Goal: Task Accomplishment & Management: Manage account settings

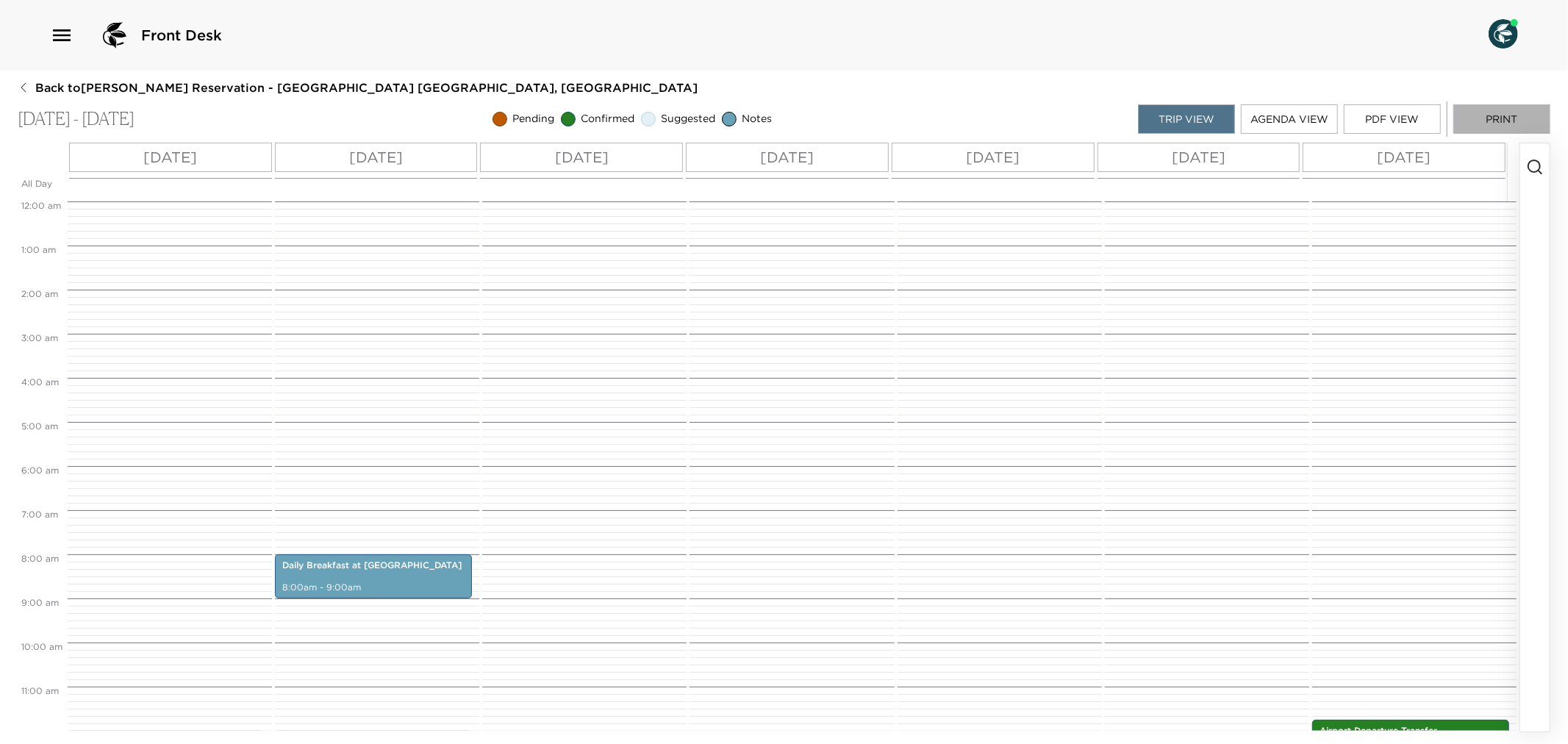
click at [1515, 116] on button "Print" at bounding box center [1502, 119] width 97 height 30
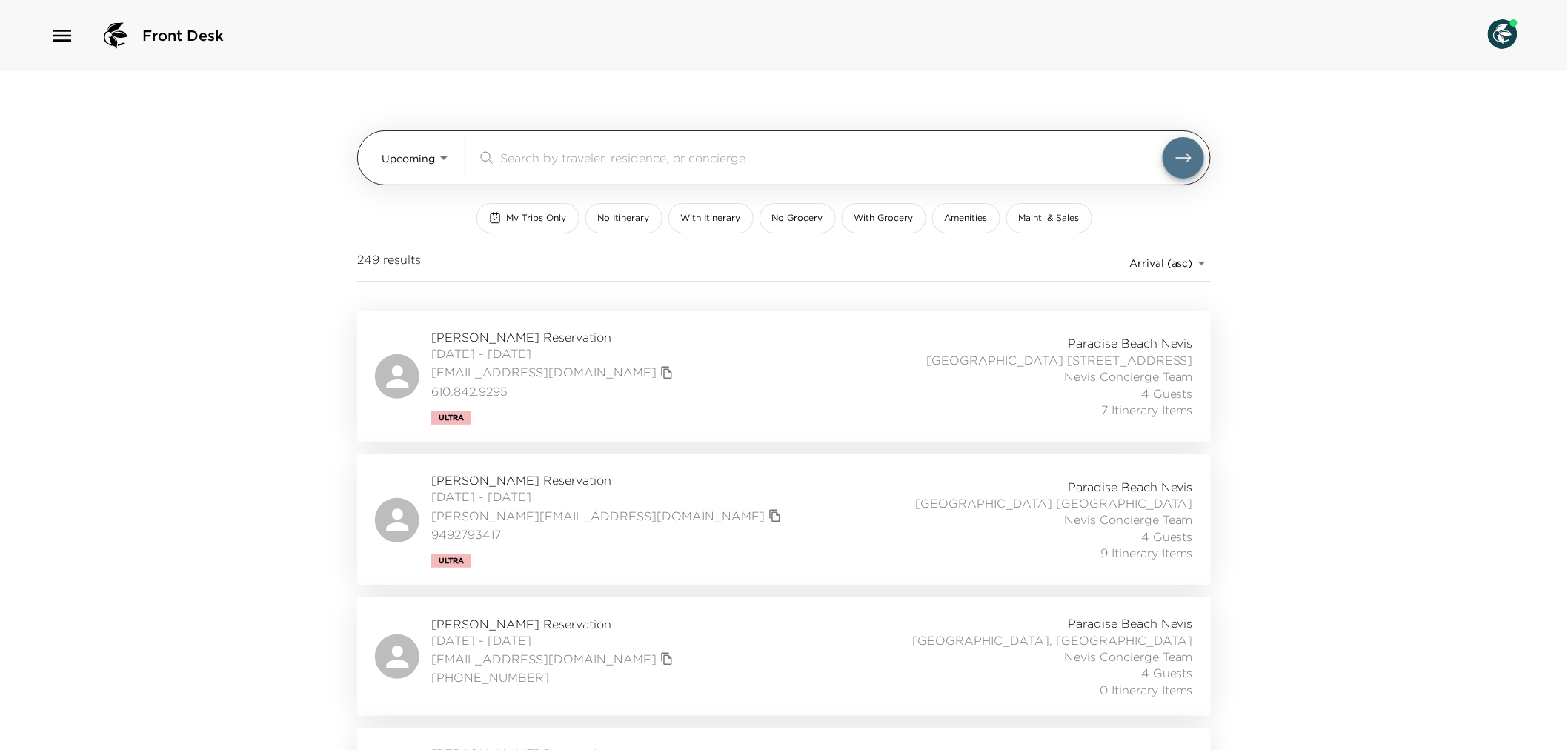
click at [447, 159] on body "Front Desk Upcoming Upcoming ​ My Trips Only No Itinerary With Itinerary No Gro…" at bounding box center [784, 375] width 1568 height 750
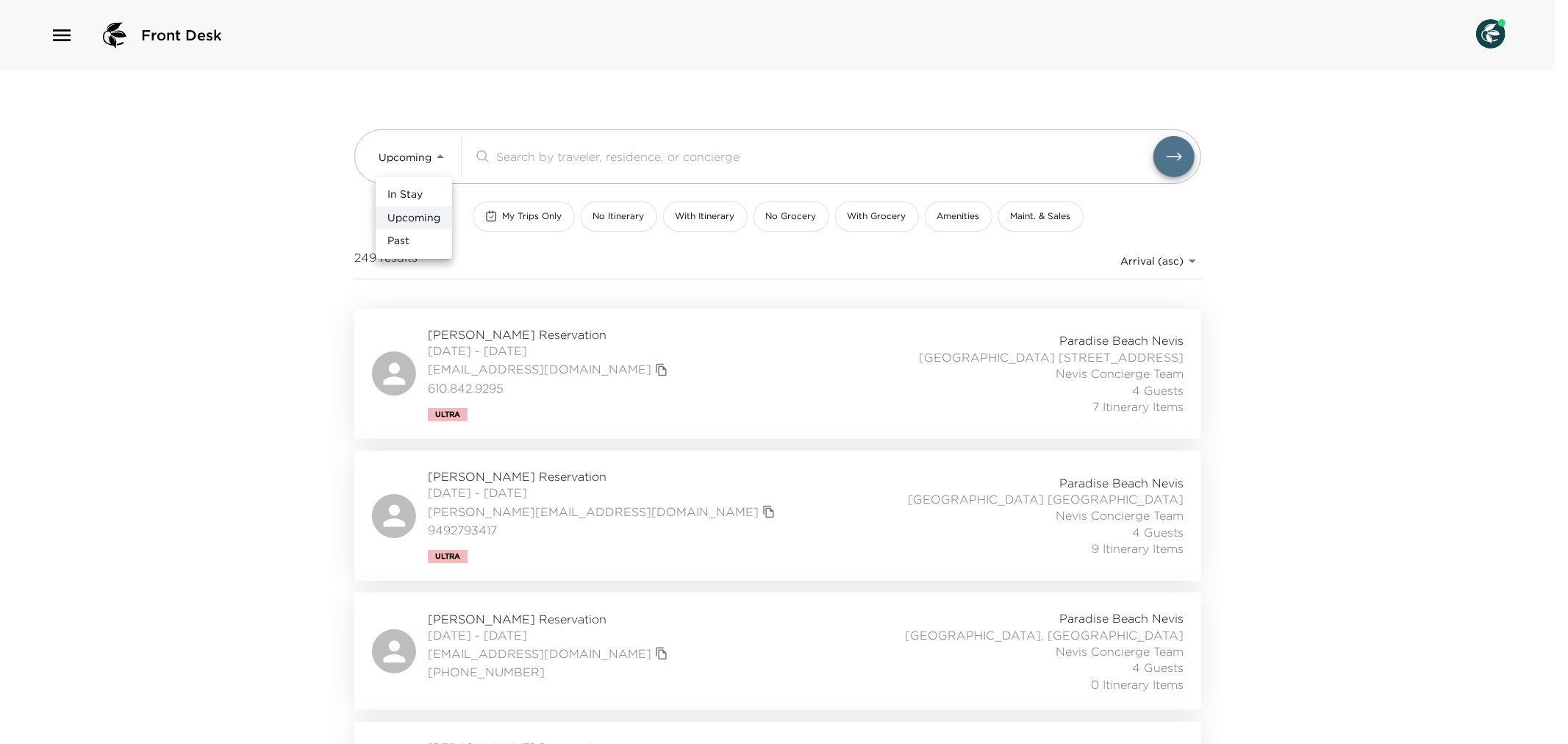
click at [435, 190] on li "In Stay" at bounding box center [414, 195] width 76 height 23
type input "In-Stay"
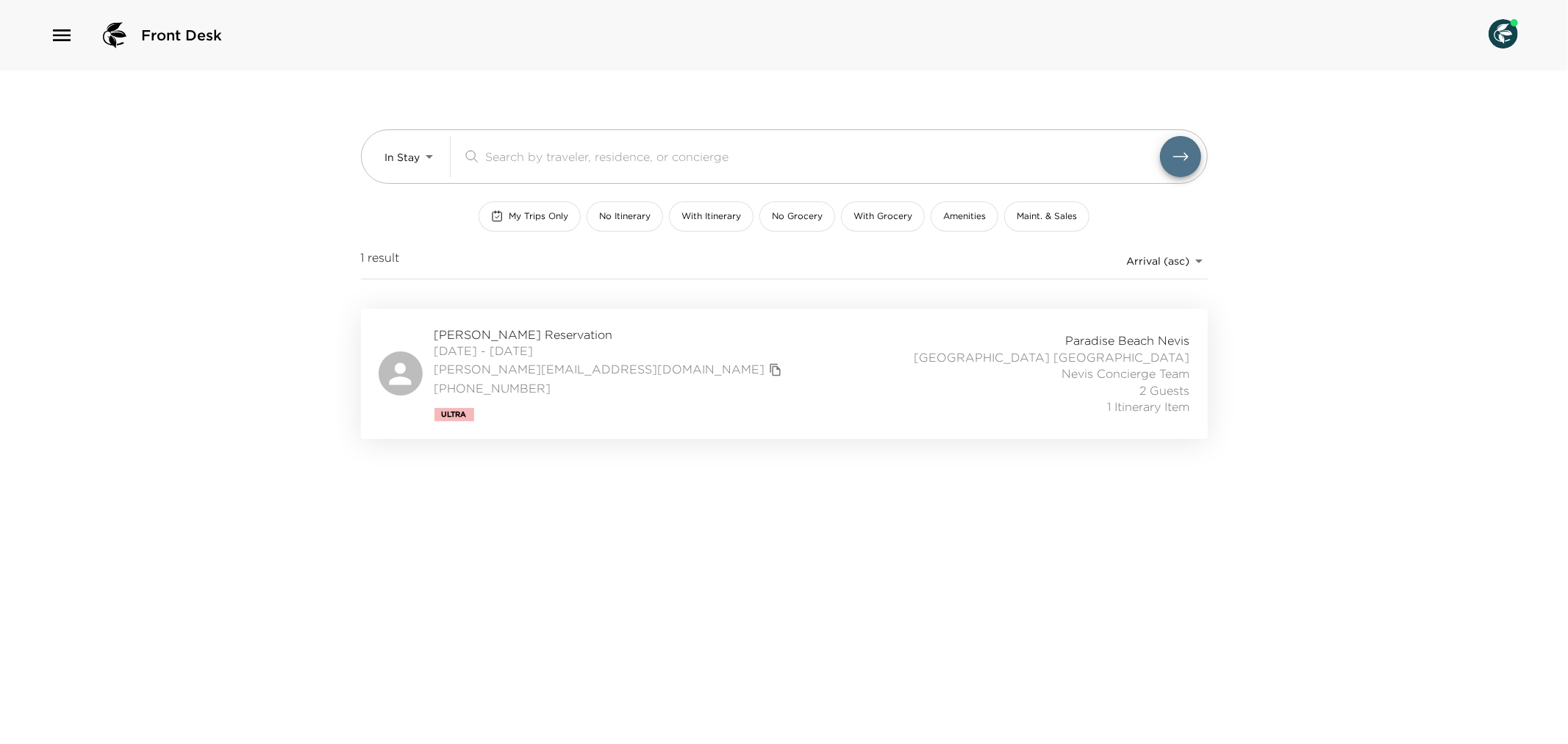
click at [736, 363] on div "Nicole Byrne Reservation 09/02/2025 - 09/08/2025 nicole@byrneups.com (702) 300-…" at bounding box center [784, 374] width 812 height 95
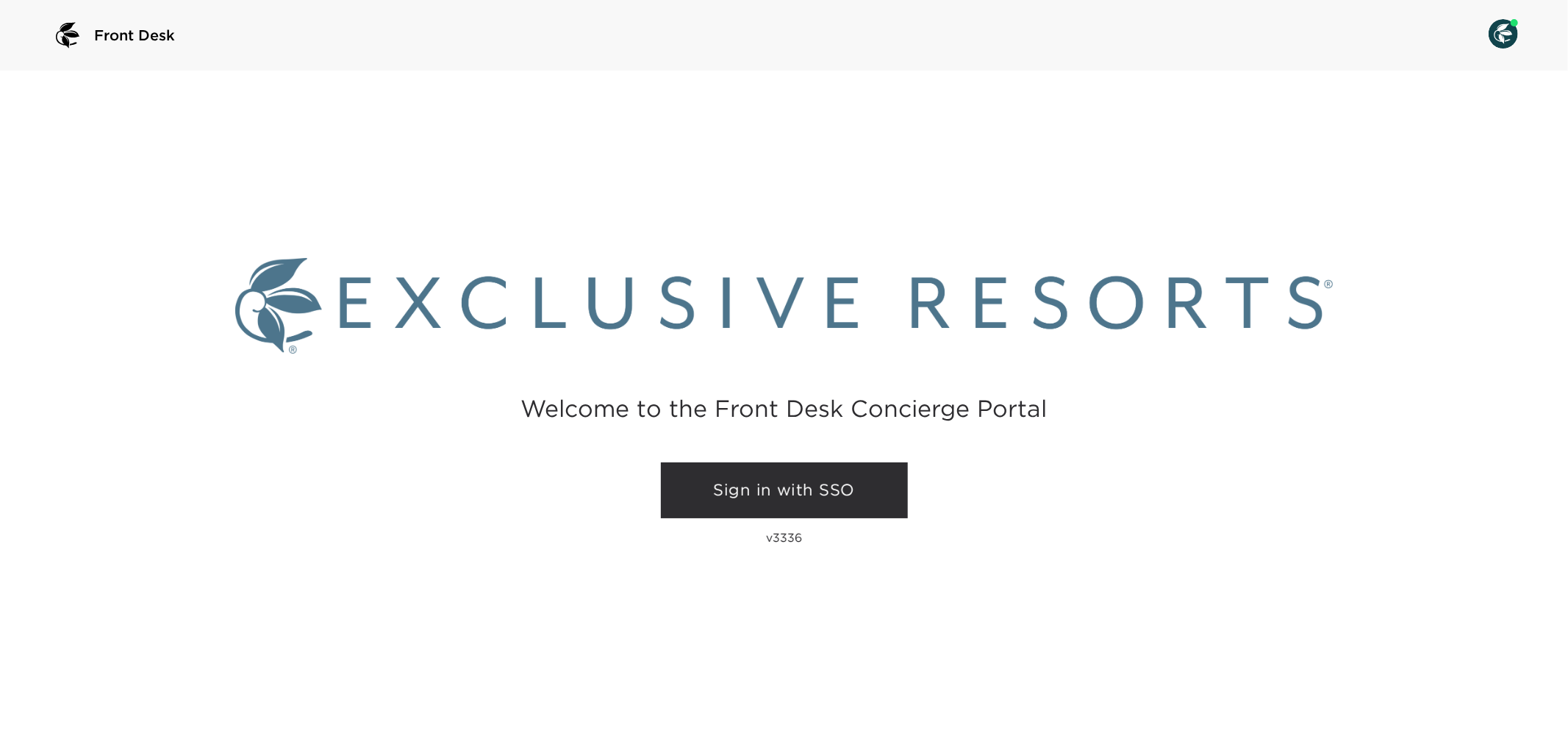
click at [832, 501] on link "Sign in with SSO" at bounding box center [784, 491] width 247 height 56
click at [741, 475] on link "Sign in with SSO" at bounding box center [784, 491] width 247 height 56
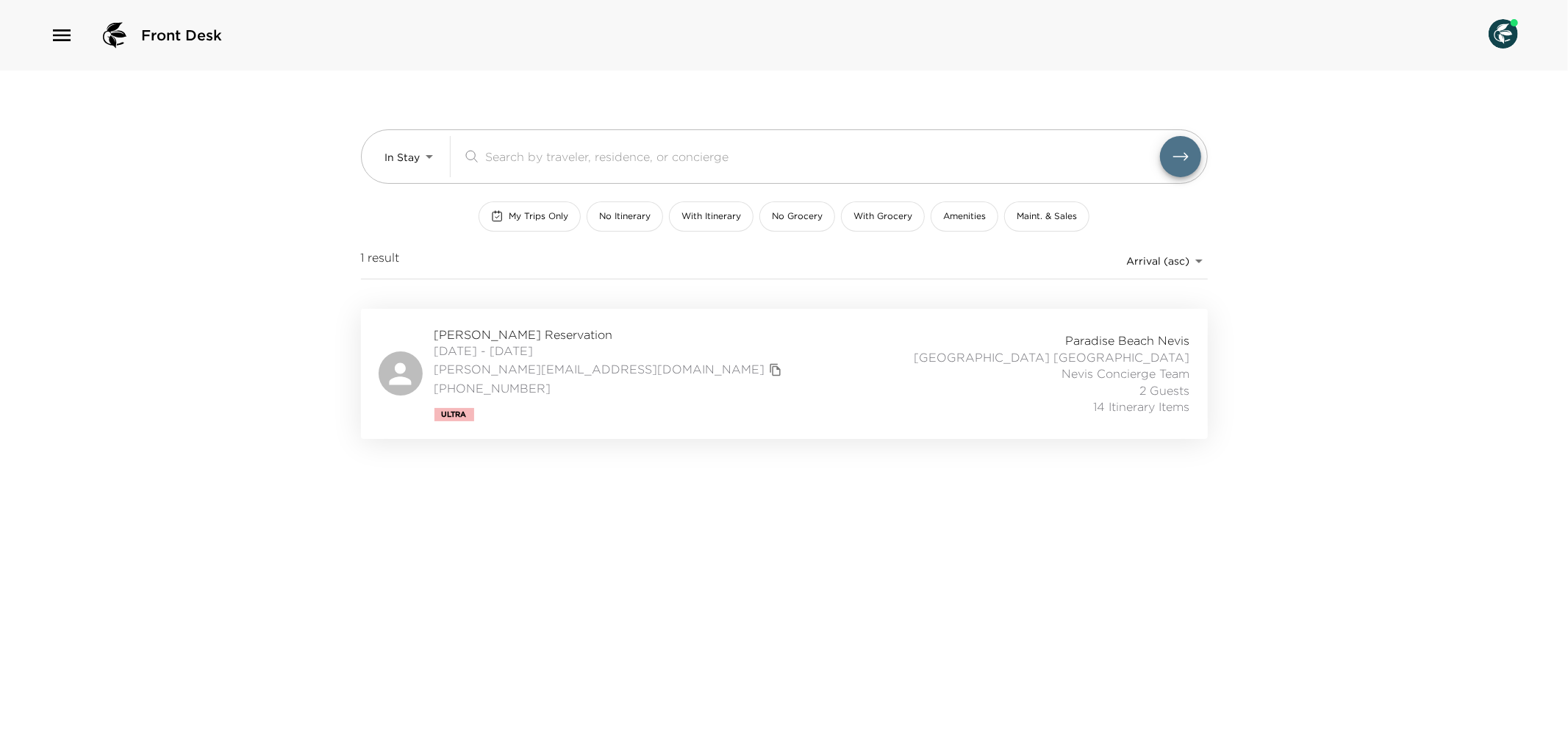
click at [648, 364] on div "Nicole Byrne Reservation 09/02/2025 - 09/08/2025 nicole@byrneups.com (702) 300-…" at bounding box center [784, 374] width 812 height 95
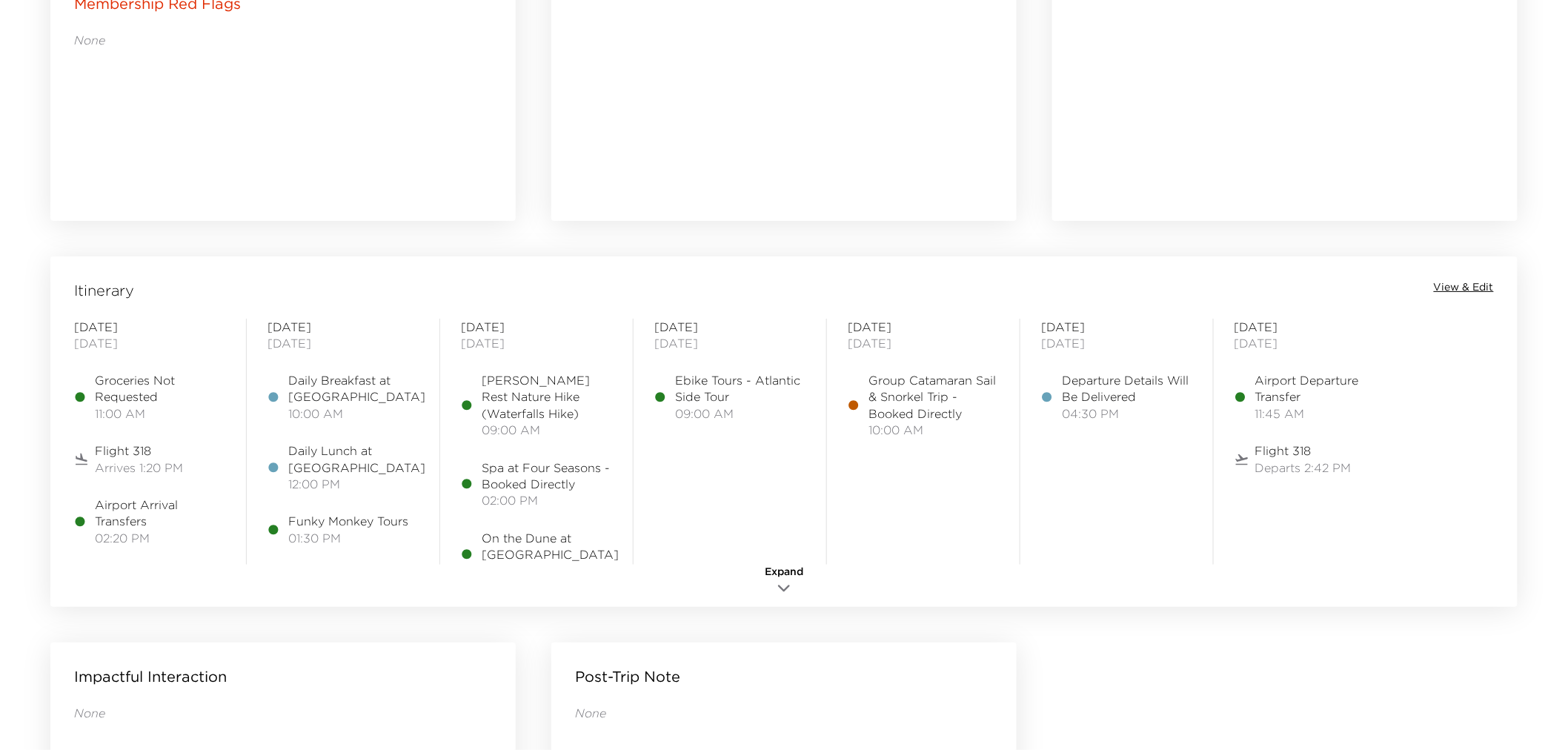
scroll to position [987, 0]
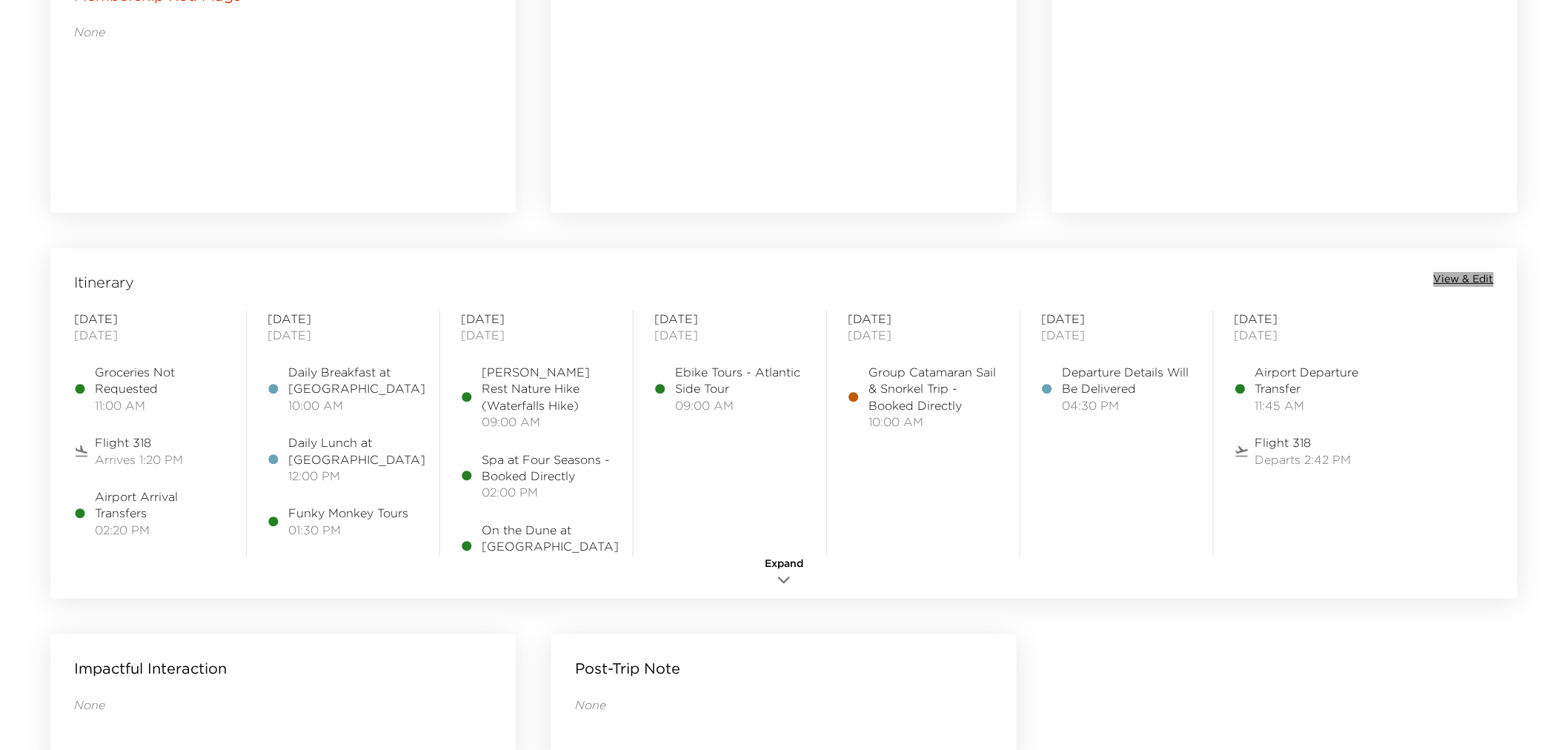
click at [1478, 276] on span "View & Edit" at bounding box center [1464, 279] width 60 height 15
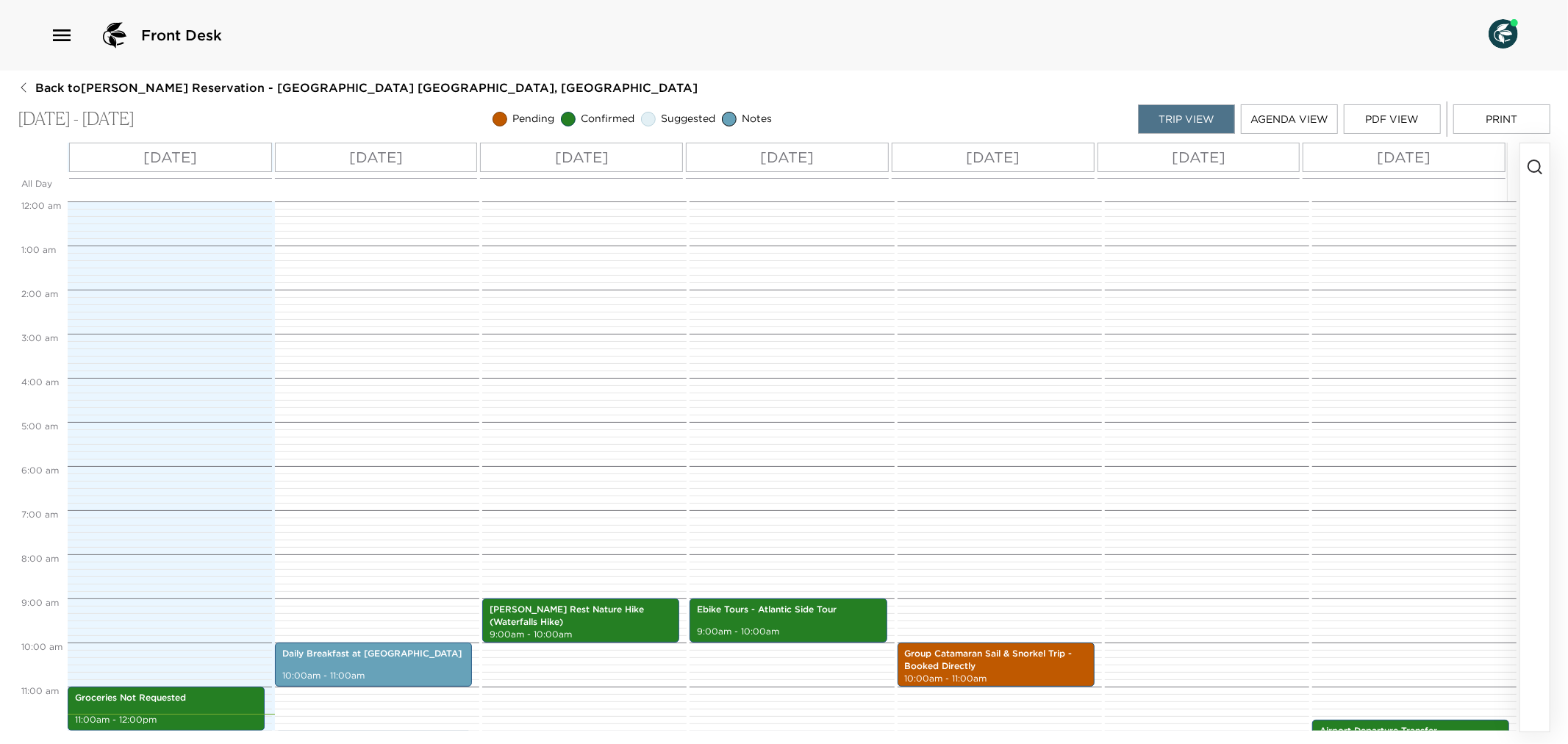
scroll to position [397, 0]
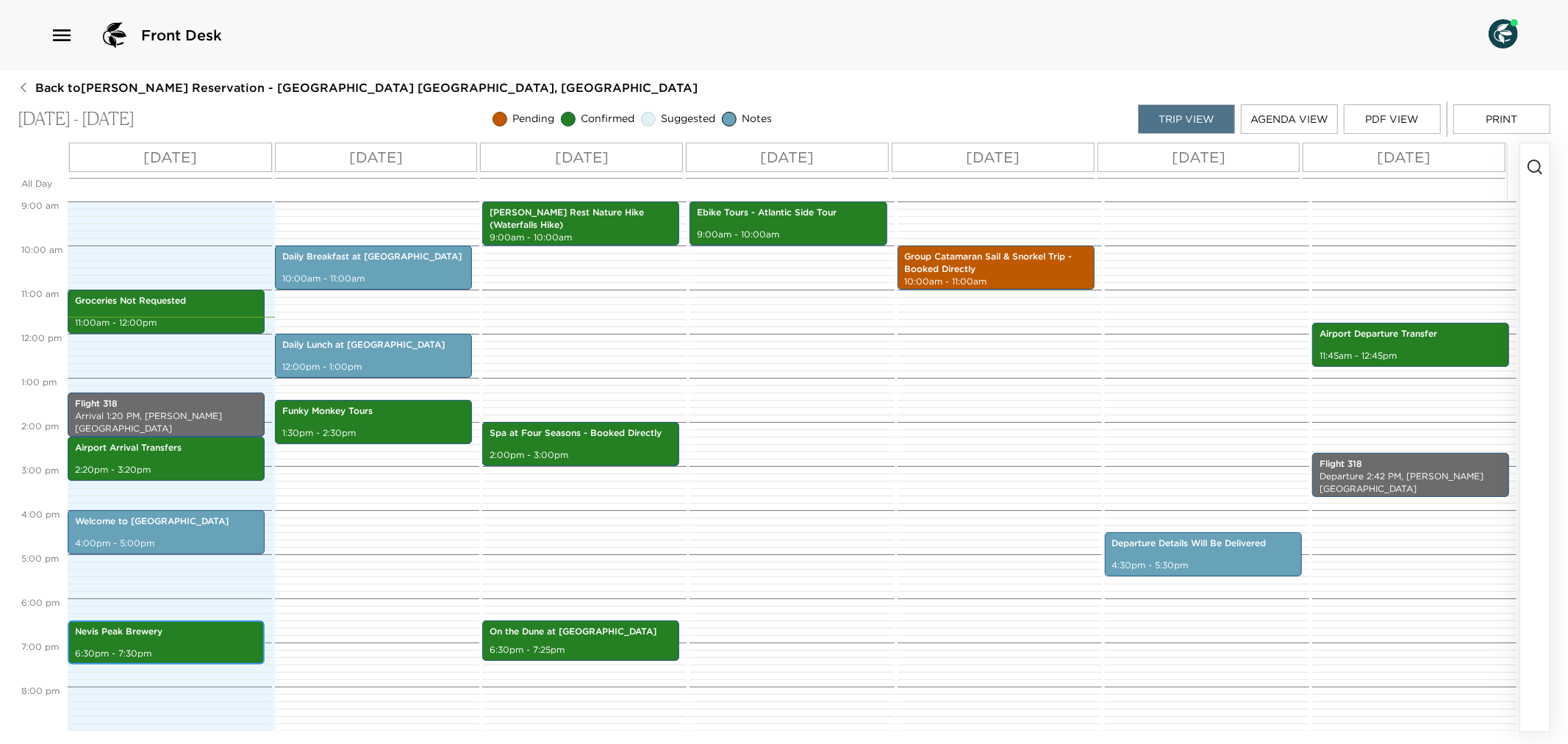
click at [202, 650] on p "6:30pm - 7:30pm" at bounding box center [166, 654] width 183 height 12
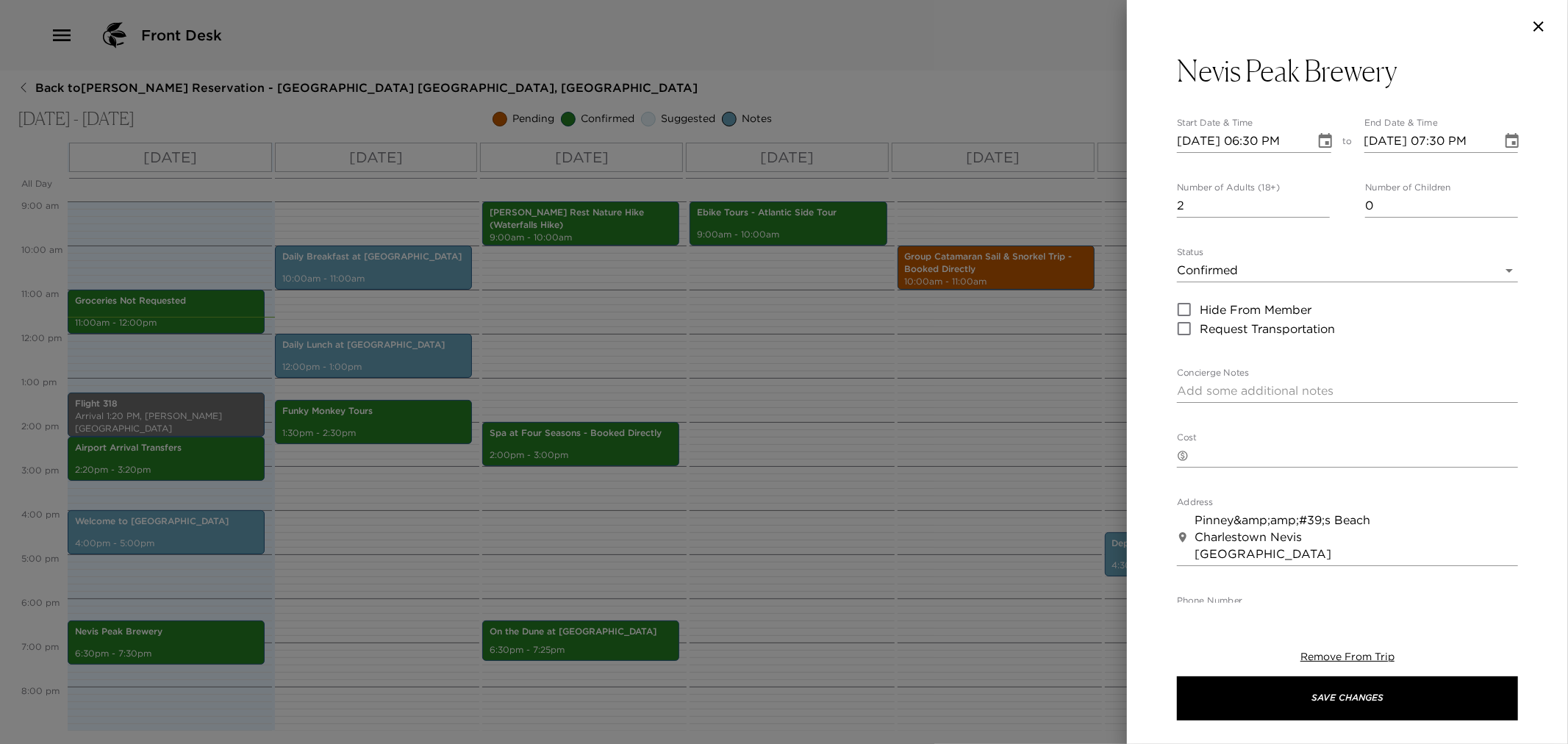
click at [658, 546] on div at bounding box center [784, 372] width 1568 height 744
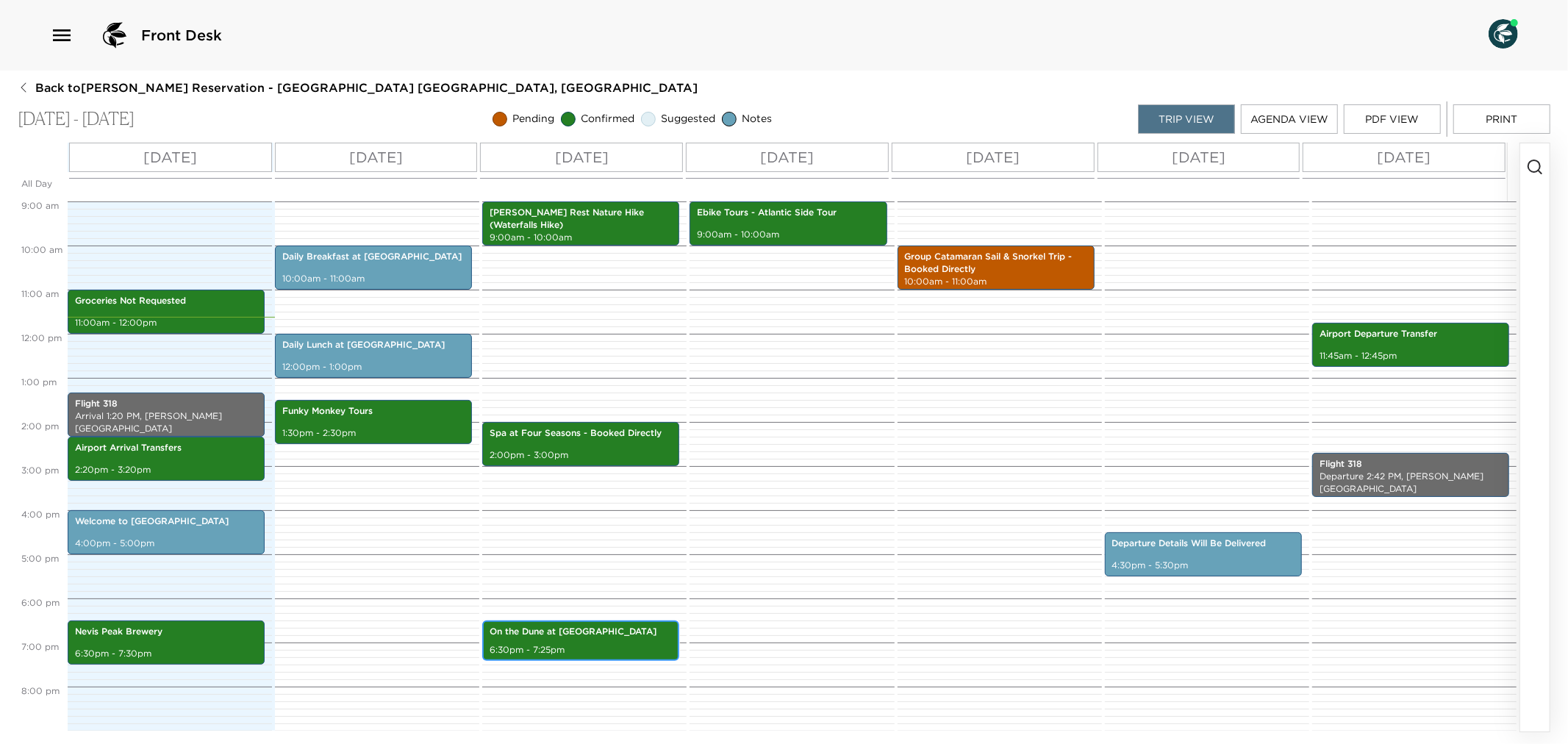
click at [633, 636] on p "On the Dune at Four Seasons" at bounding box center [581, 632] width 183 height 12
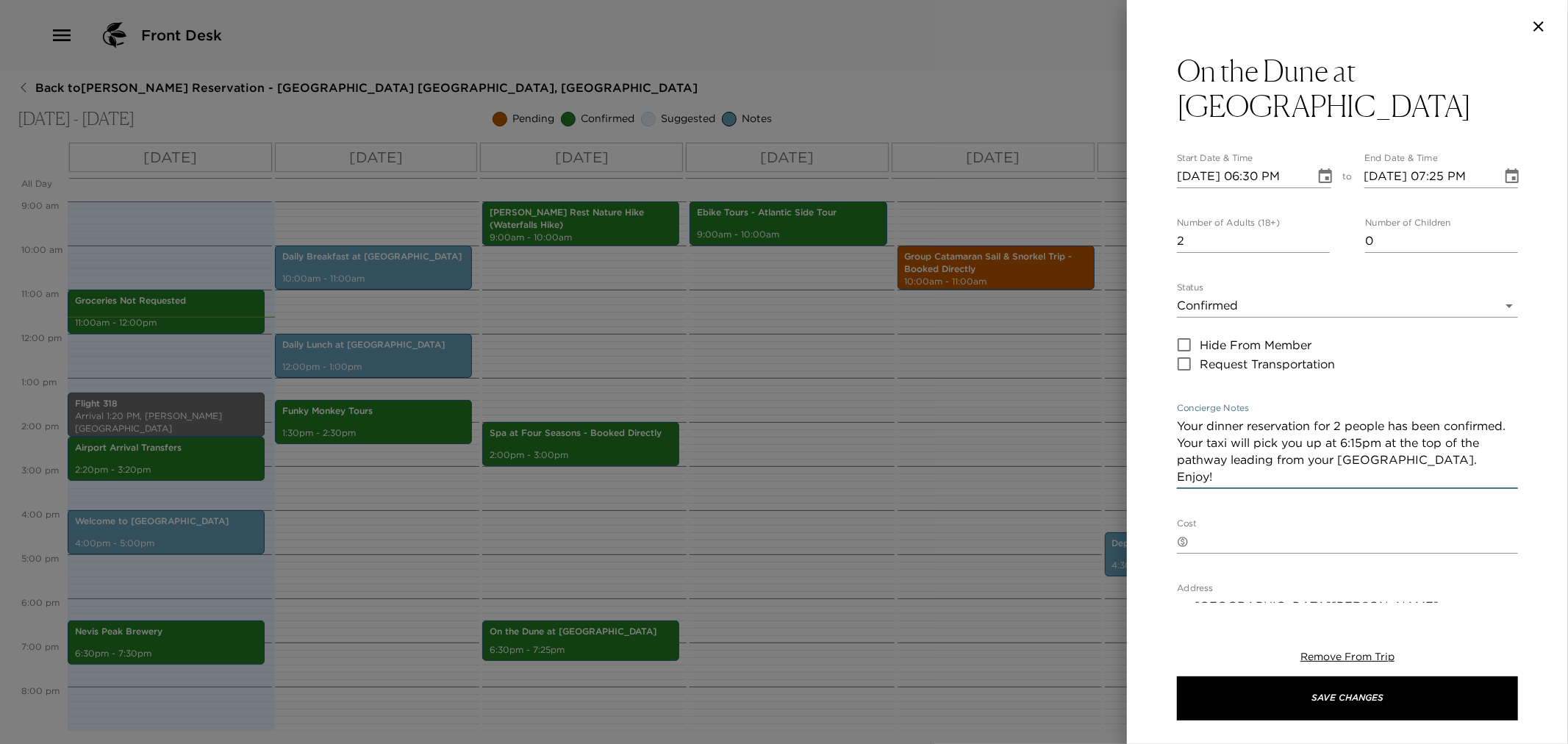
drag, startPoint x: 1178, startPoint y: 427, endPoint x: 1350, endPoint y: 452, distance: 173.8
click at [1343, 489] on div "On the Dune at Four Seasons Start Date & Time 09/04/2025 06:30 PM to End Date &…" at bounding box center [1347, 541] width 341 height 976
drag, startPoint x: 424, startPoint y: 605, endPoint x: 257, endPoint y: 626, distance: 168.3
click at [419, 607] on div at bounding box center [784, 372] width 1568 height 744
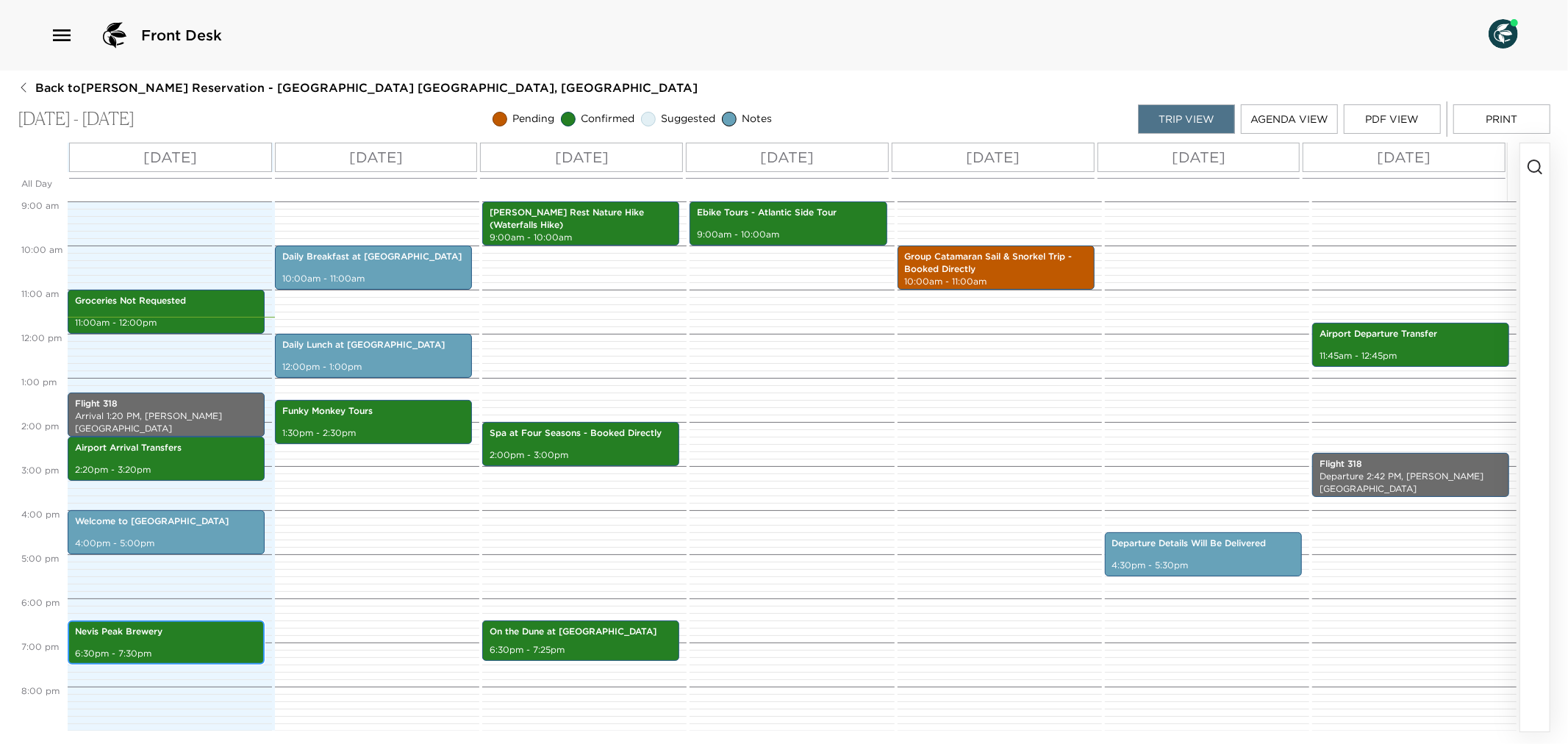
click at [186, 637] on p "Nevis Peak Brewery" at bounding box center [166, 632] width 183 height 12
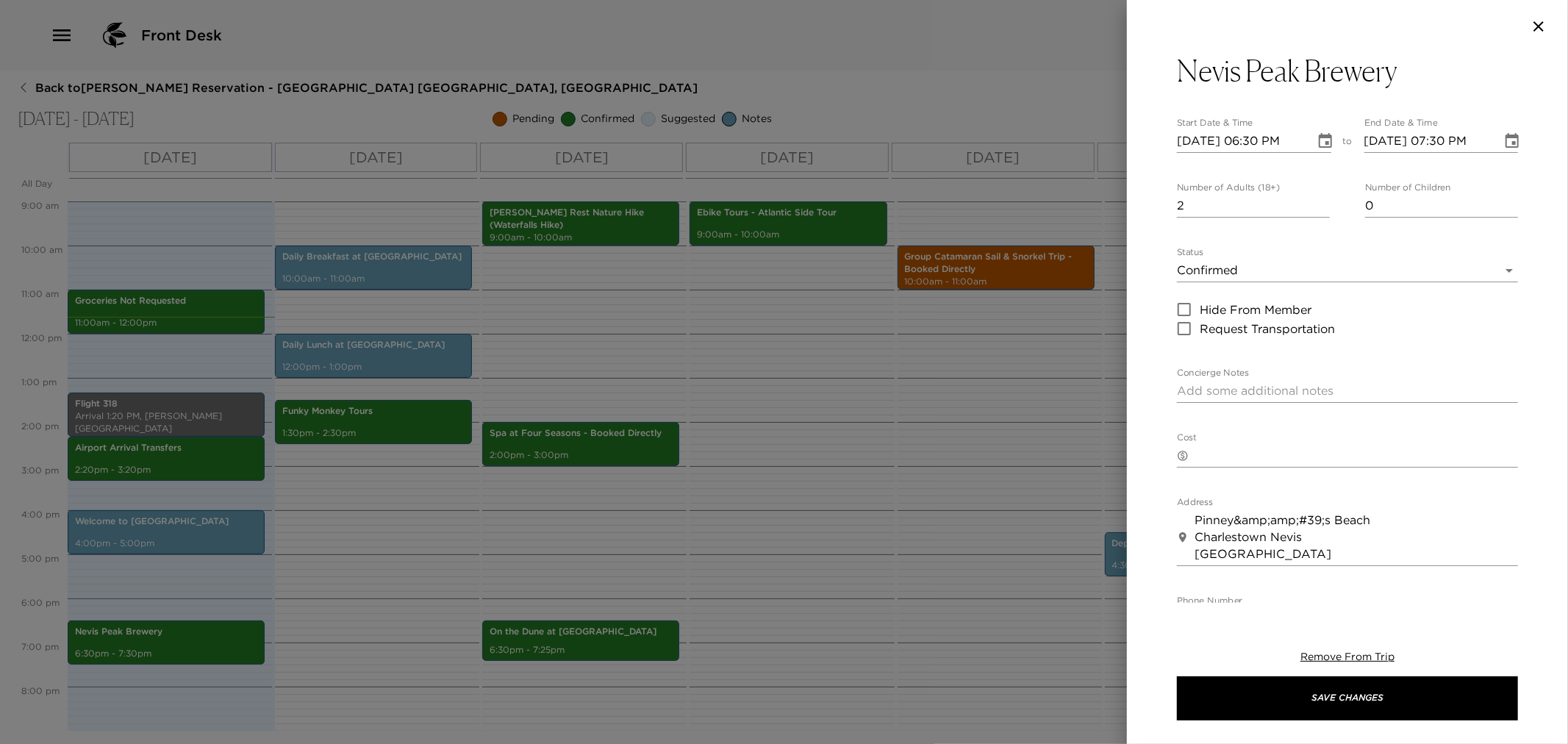
click at [1198, 390] on textarea "Concierge Notes" at bounding box center [1347, 391] width 341 height 17
paste textarea "Your dinner reservation for 2 people has been confirmed. Your taxi will pick yo…"
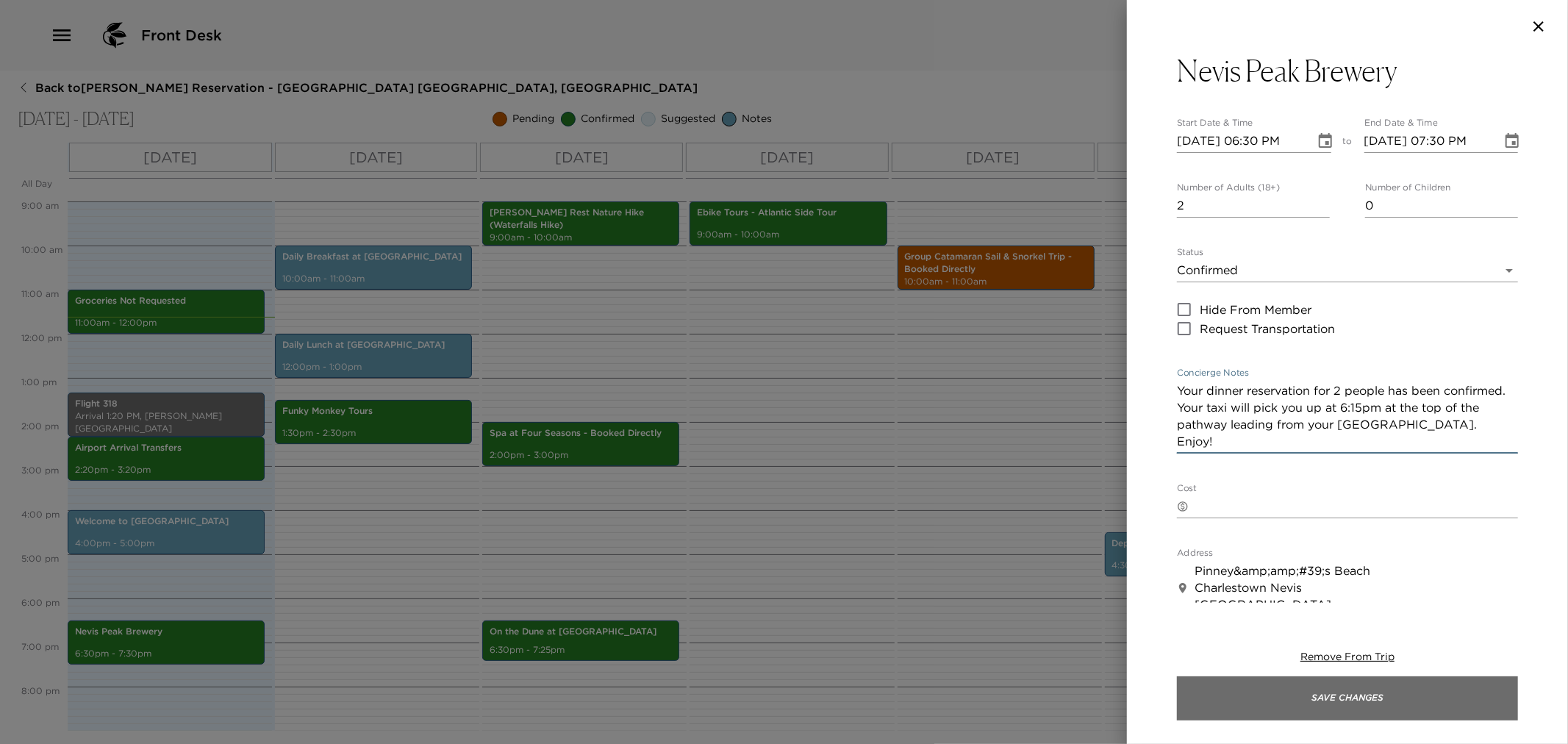
type textarea "Your dinner reservation for 2 people has been confirmed. Your taxi will pick yo…"
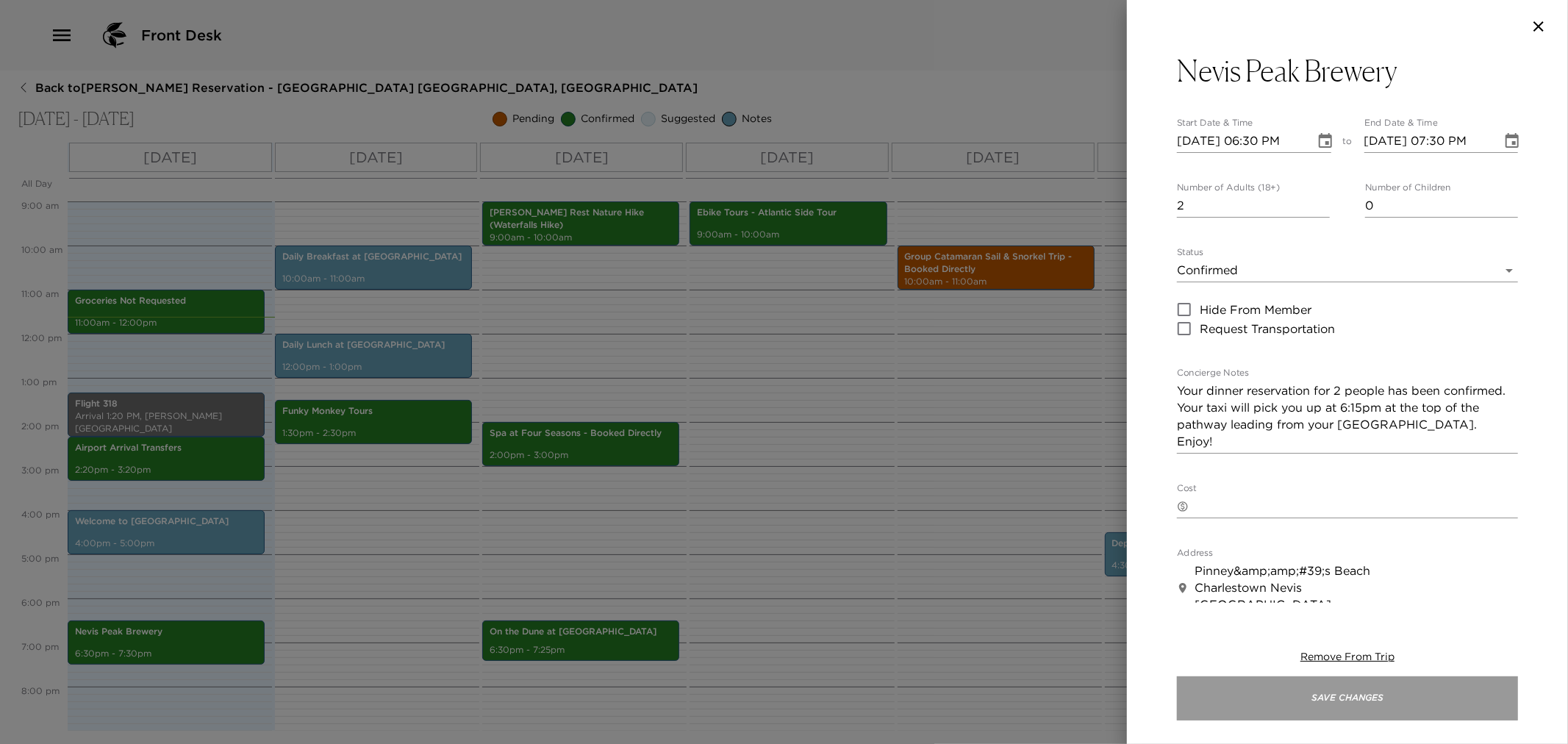
click at [1261, 693] on button "Save Changes" at bounding box center [1347, 698] width 341 height 44
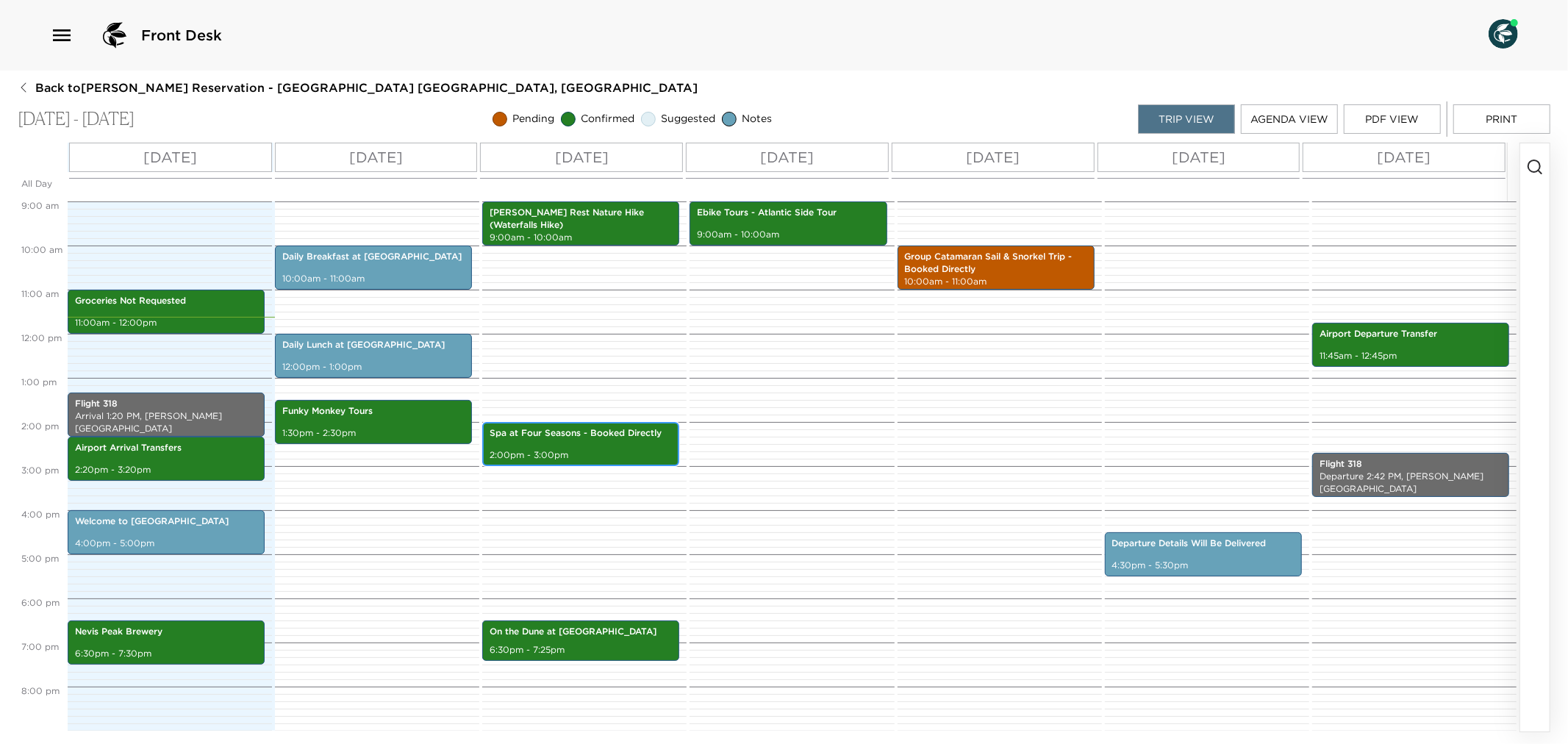
click at [575, 449] on p "2:00pm - 3:00pm" at bounding box center [581, 455] width 183 height 12
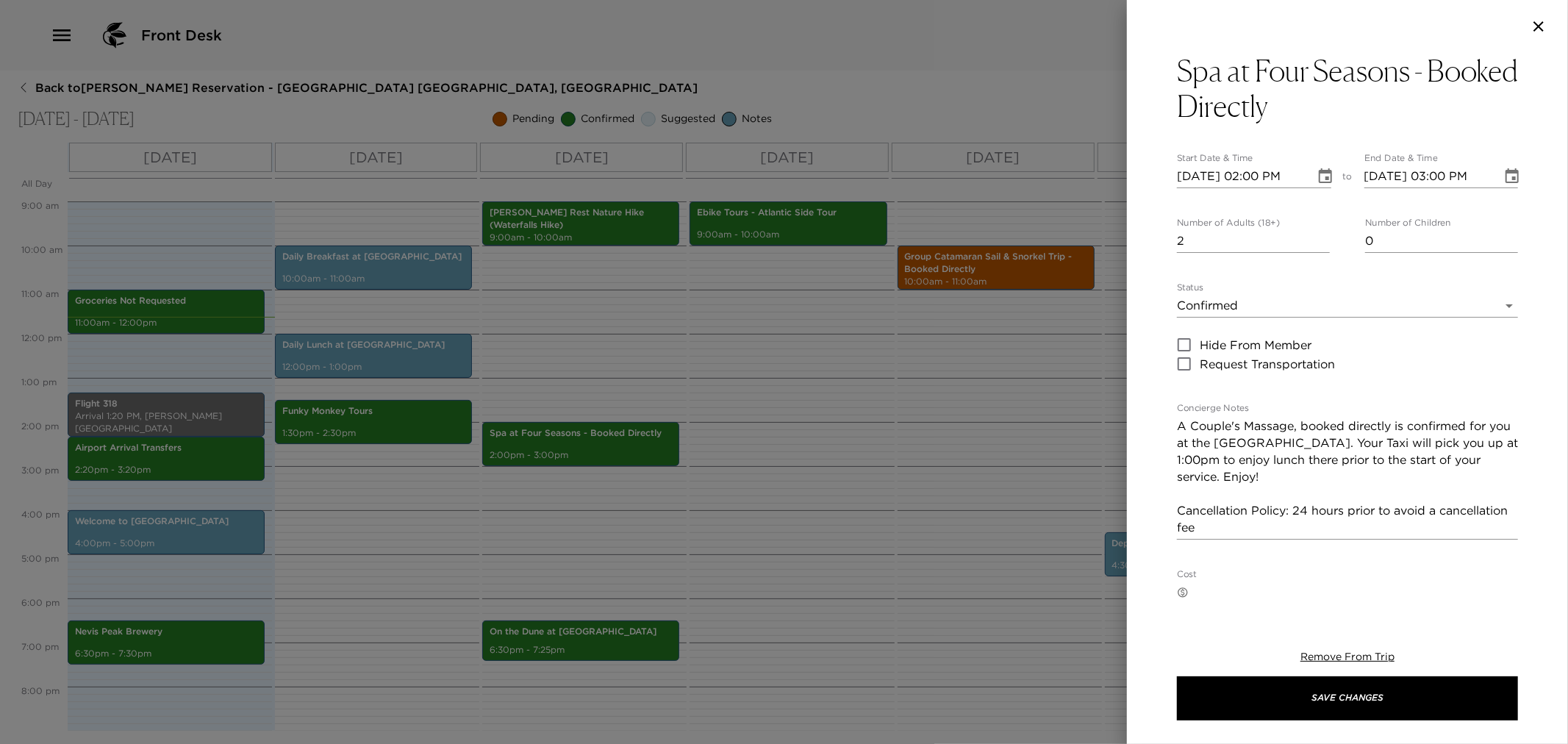
click at [832, 460] on div at bounding box center [784, 372] width 1568 height 744
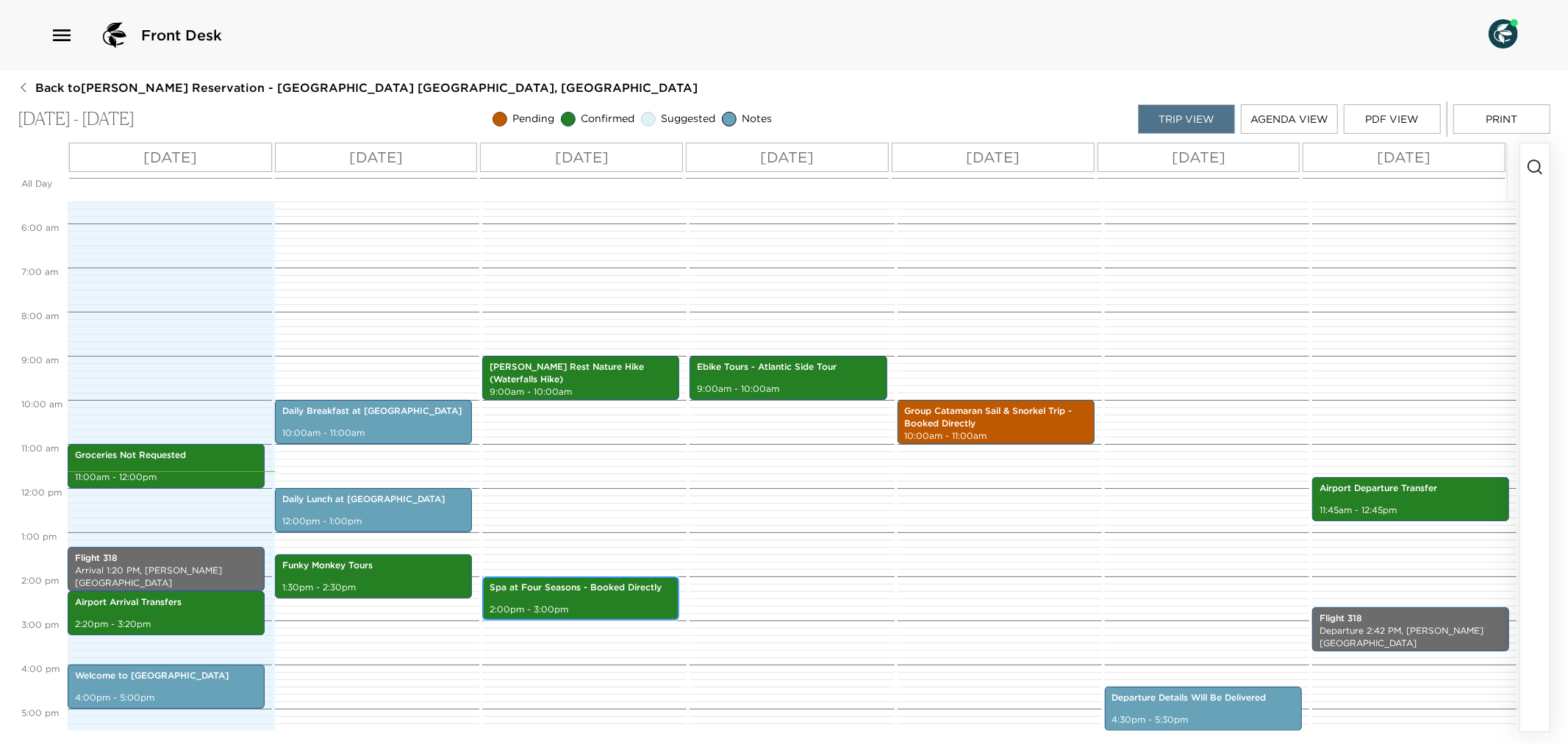
scroll to position [0, 0]
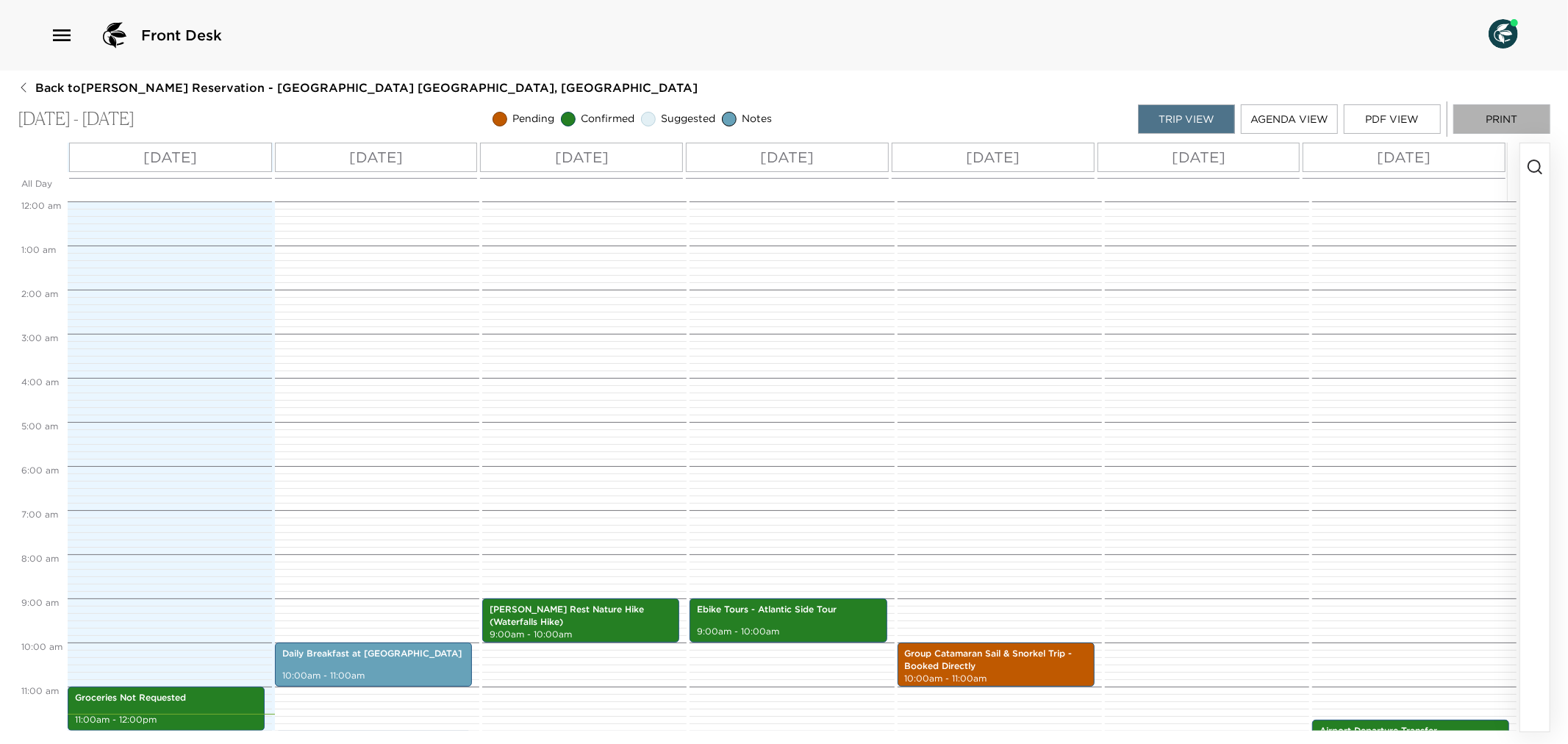
click at [1495, 119] on button "Print" at bounding box center [1502, 119] width 97 height 30
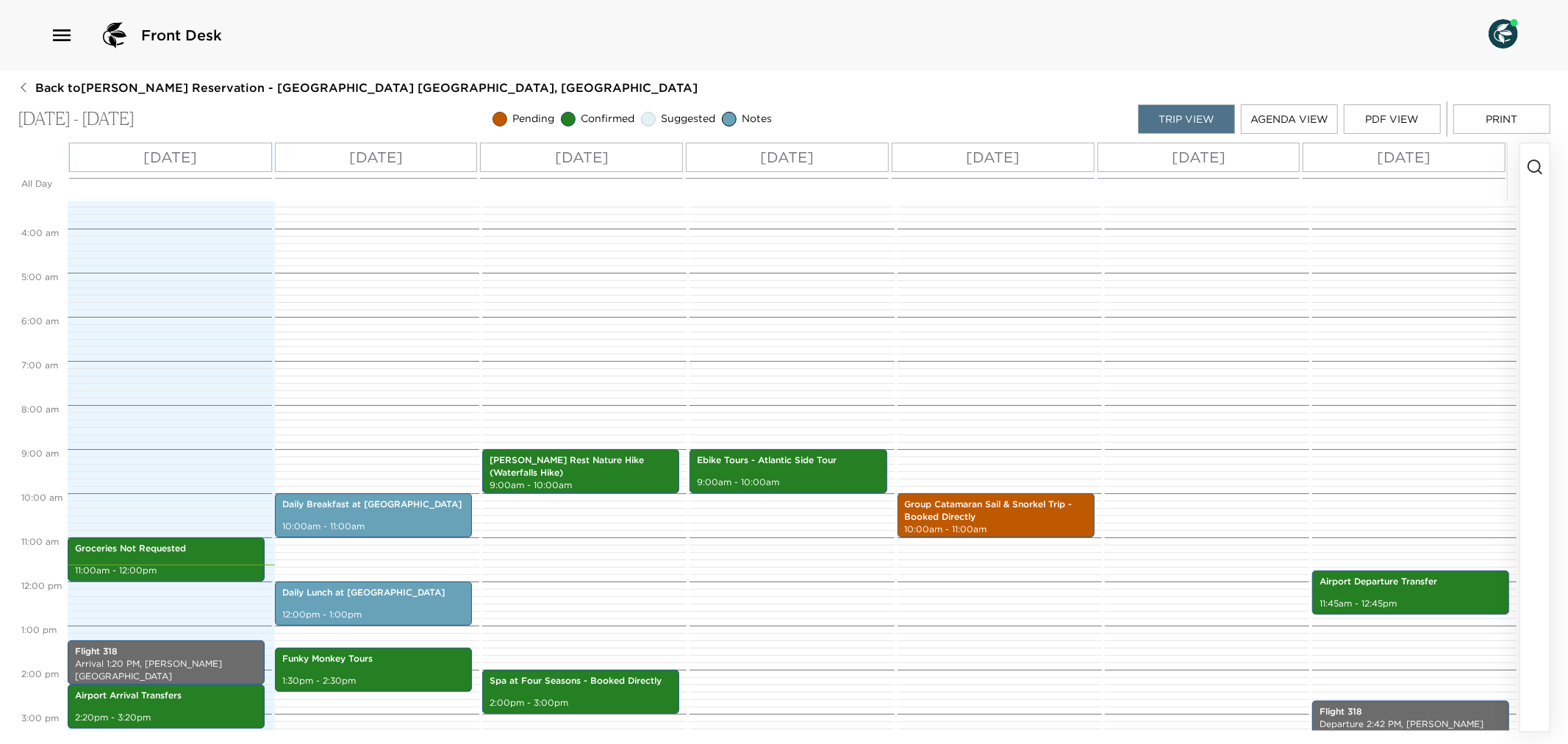
scroll to position [326, 0]
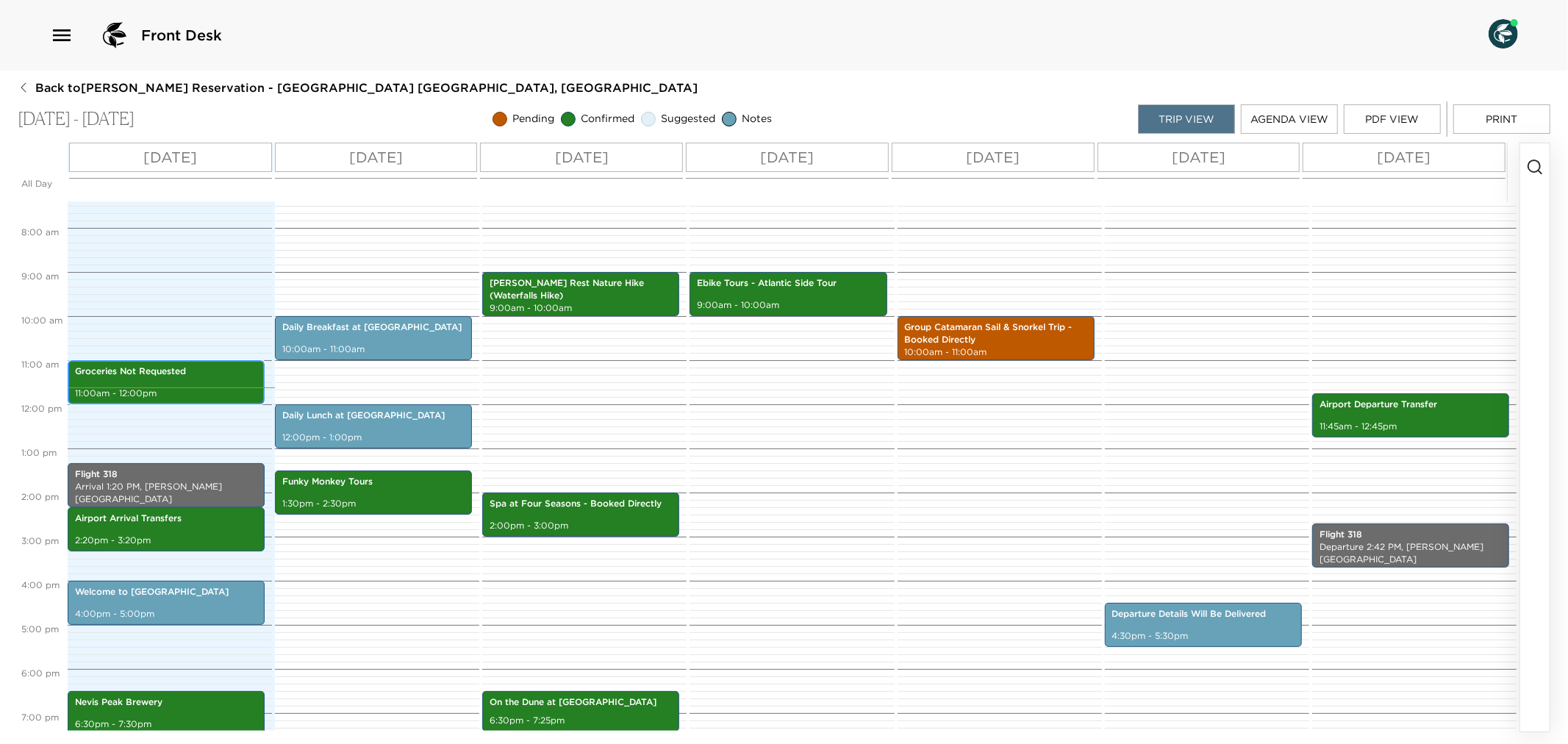
click at [165, 380] on div "Groceries Not Requested 11:00am - 12:00pm" at bounding box center [165, 382] width 188 height 40
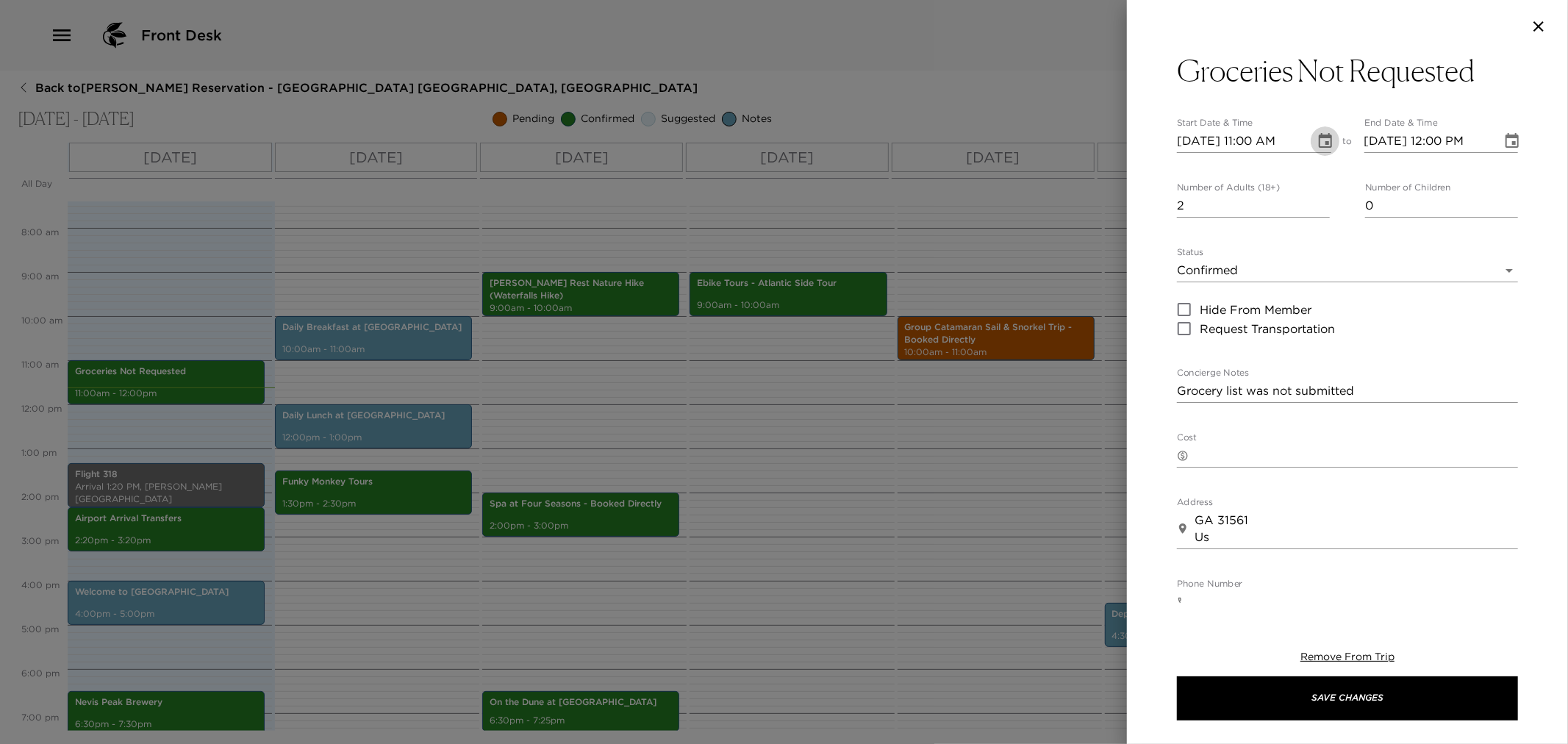
click at [1325, 140] on icon "Choose date, selected date is Sep 2, 2025" at bounding box center [1325, 140] width 13 height 15
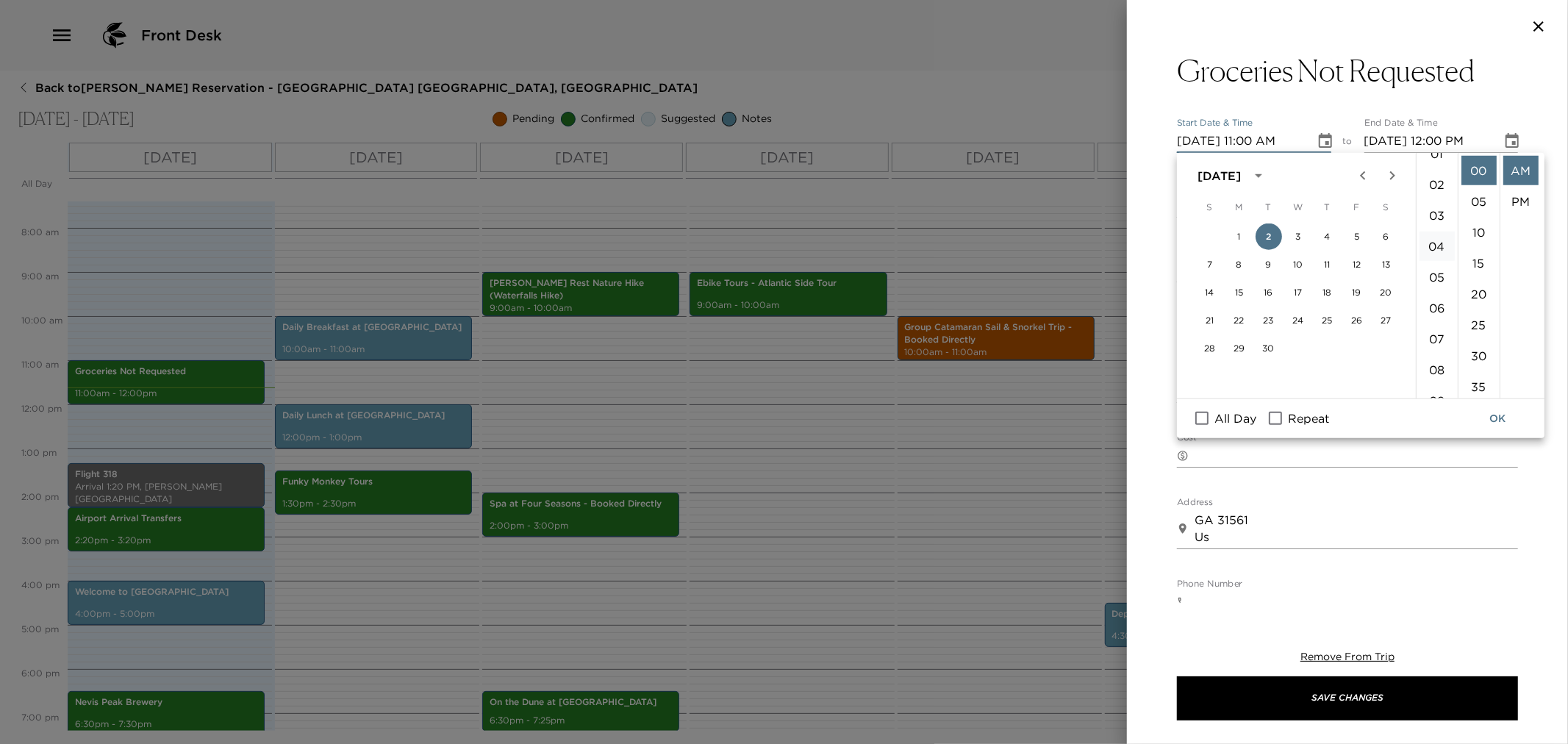
scroll to position [0, 0]
click at [1434, 224] on li "02" at bounding box center [1437, 232] width 35 height 30
click at [1481, 349] on li "30" at bounding box center [1479, 356] width 35 height 30
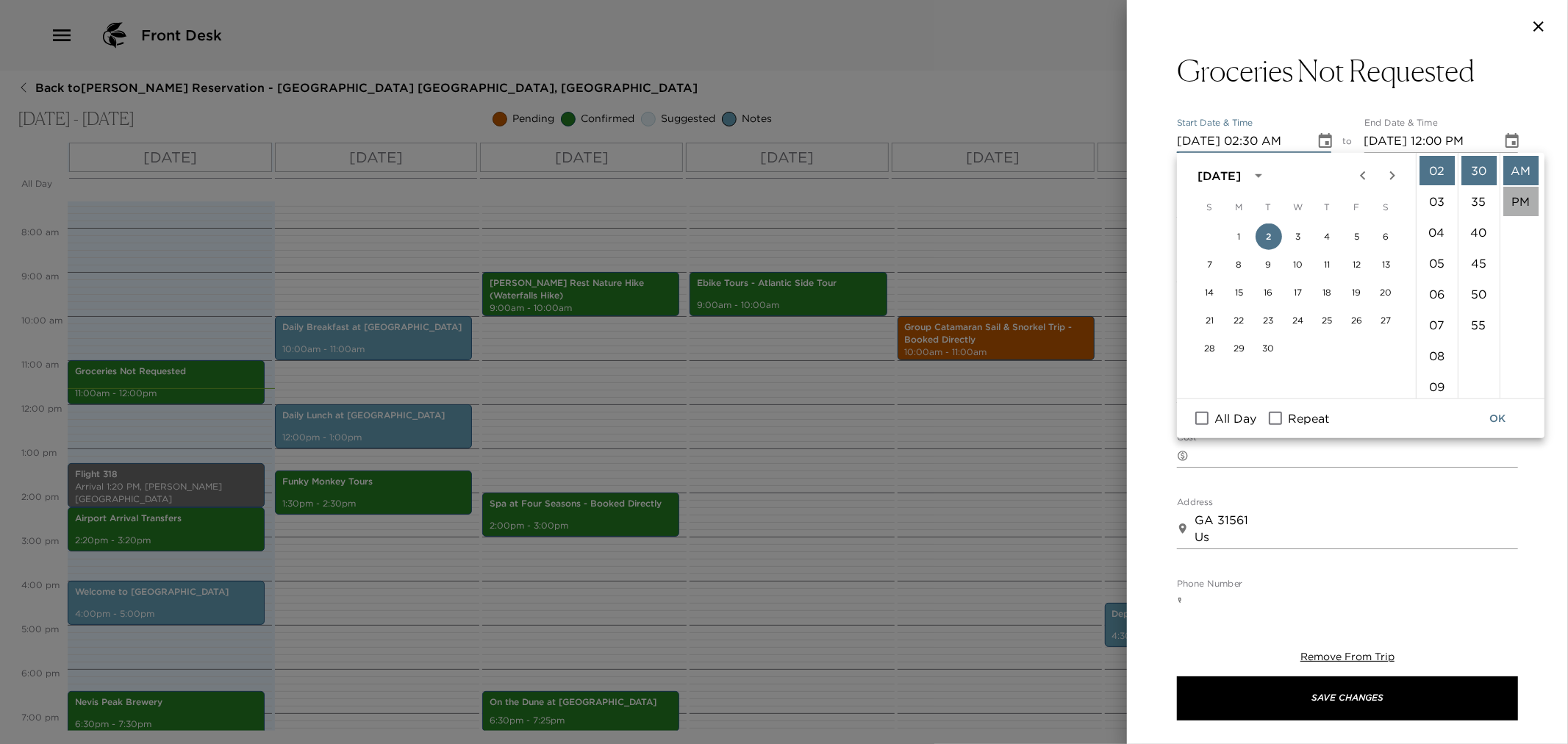
click at [1517, 195] on li "PM" at bounding box center [1520, 201] width 35 height 30
type input "09/02/2025 02:30 PM"
type input "09/02/2025 03:30 PM"
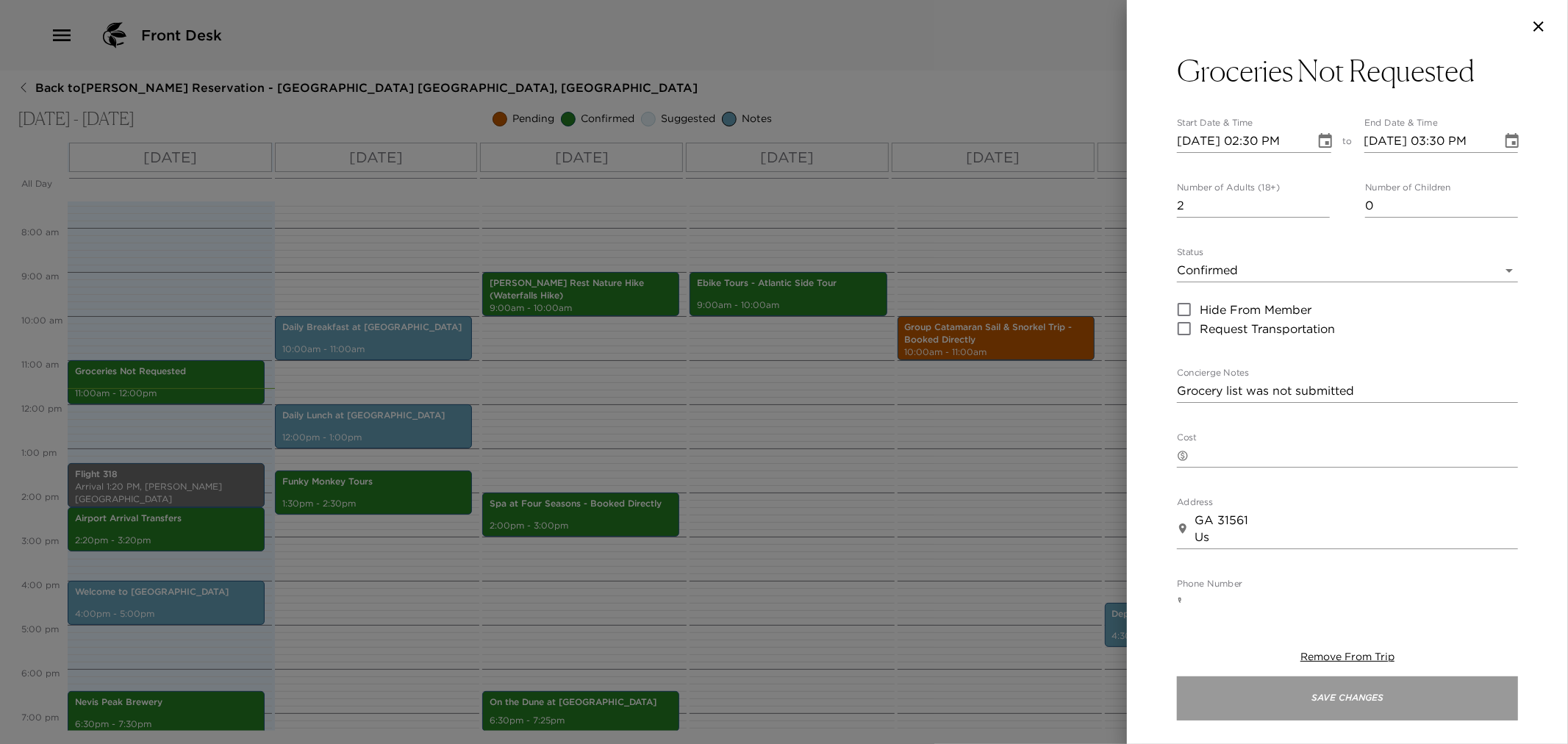
click at [1339, 700] on button "Save Changes" at bounding box center [1347, 698] width 341 height 44
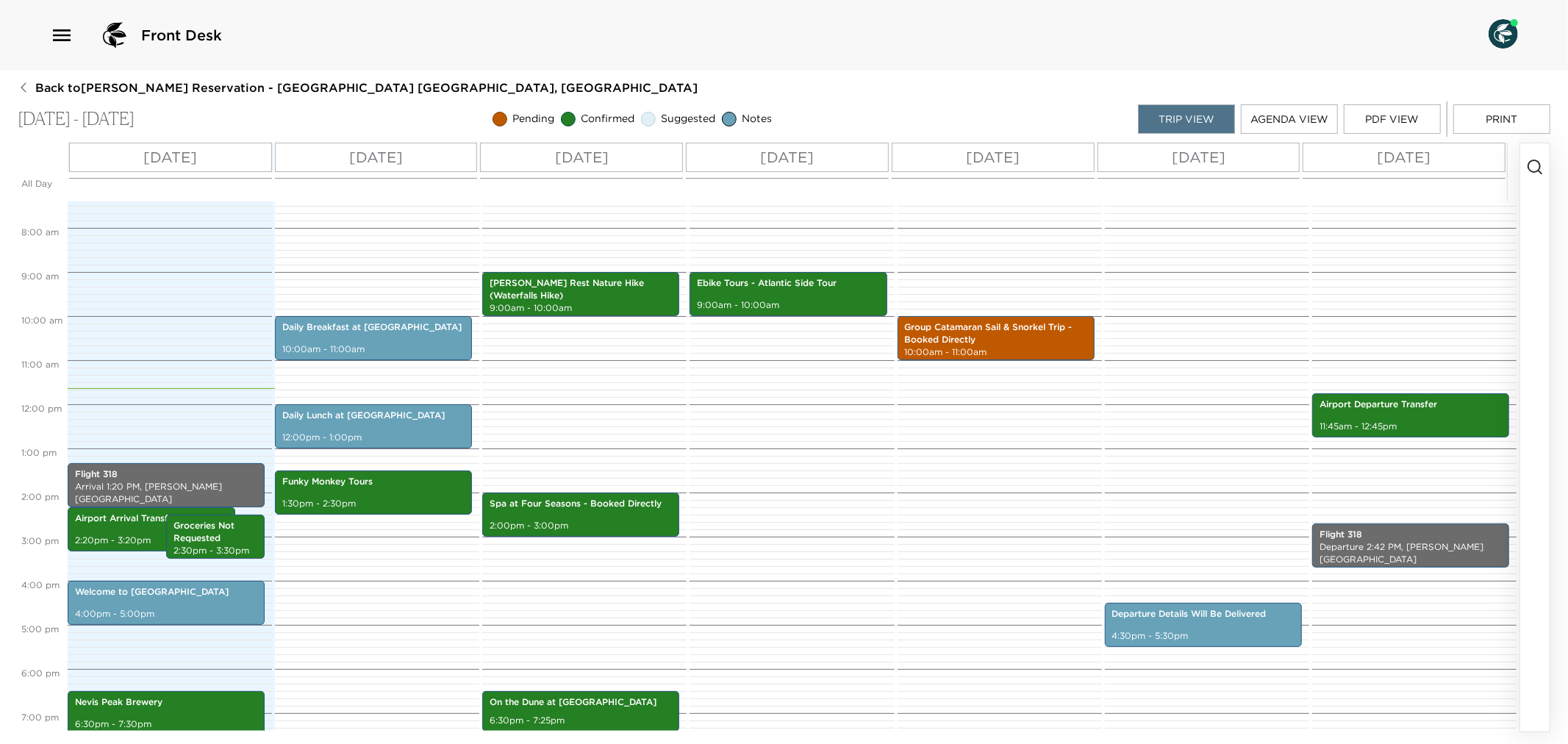
click at [1484, 116] on button "Print" at bounding box center [1502, 119] width 97 height 30
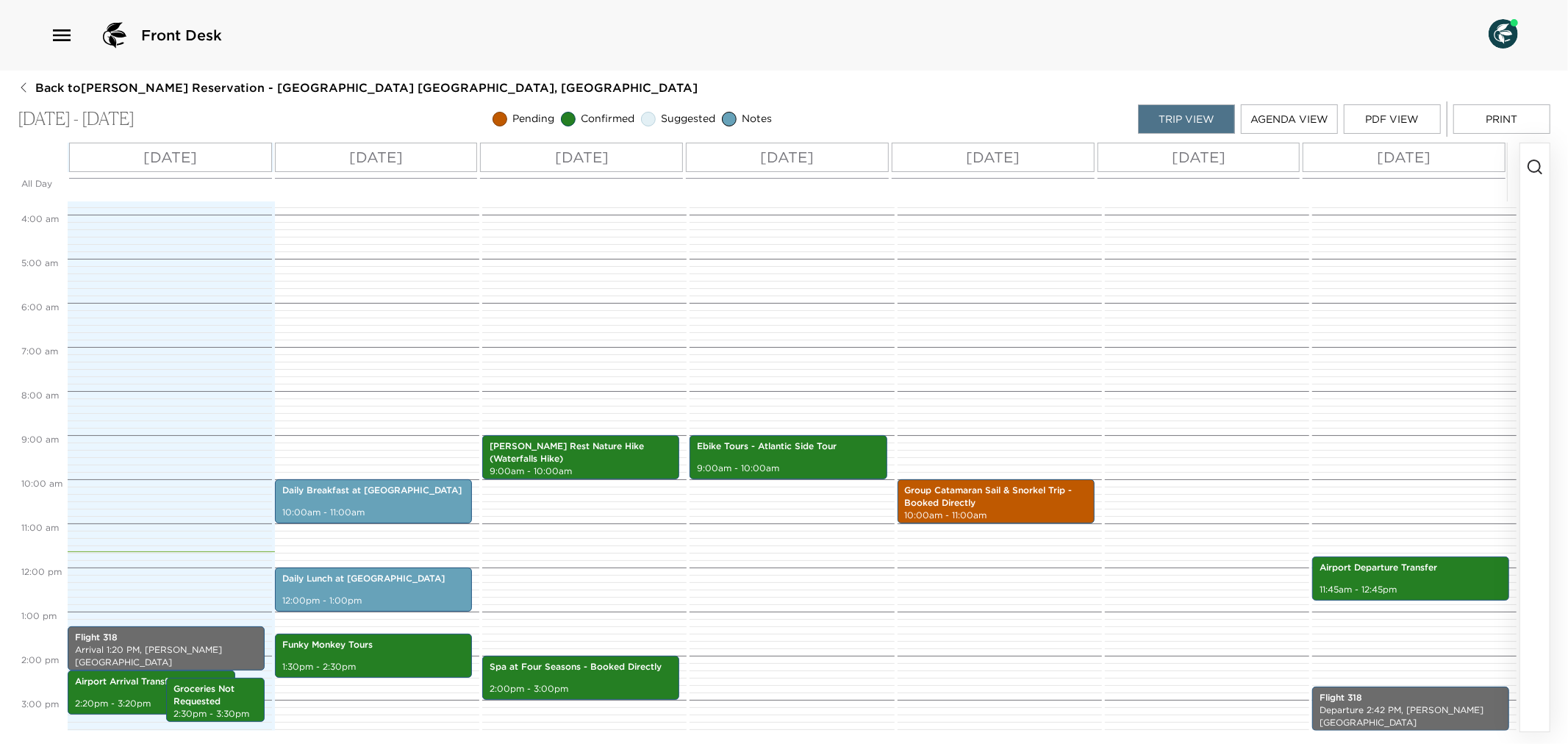
scroll to position [0, 0]
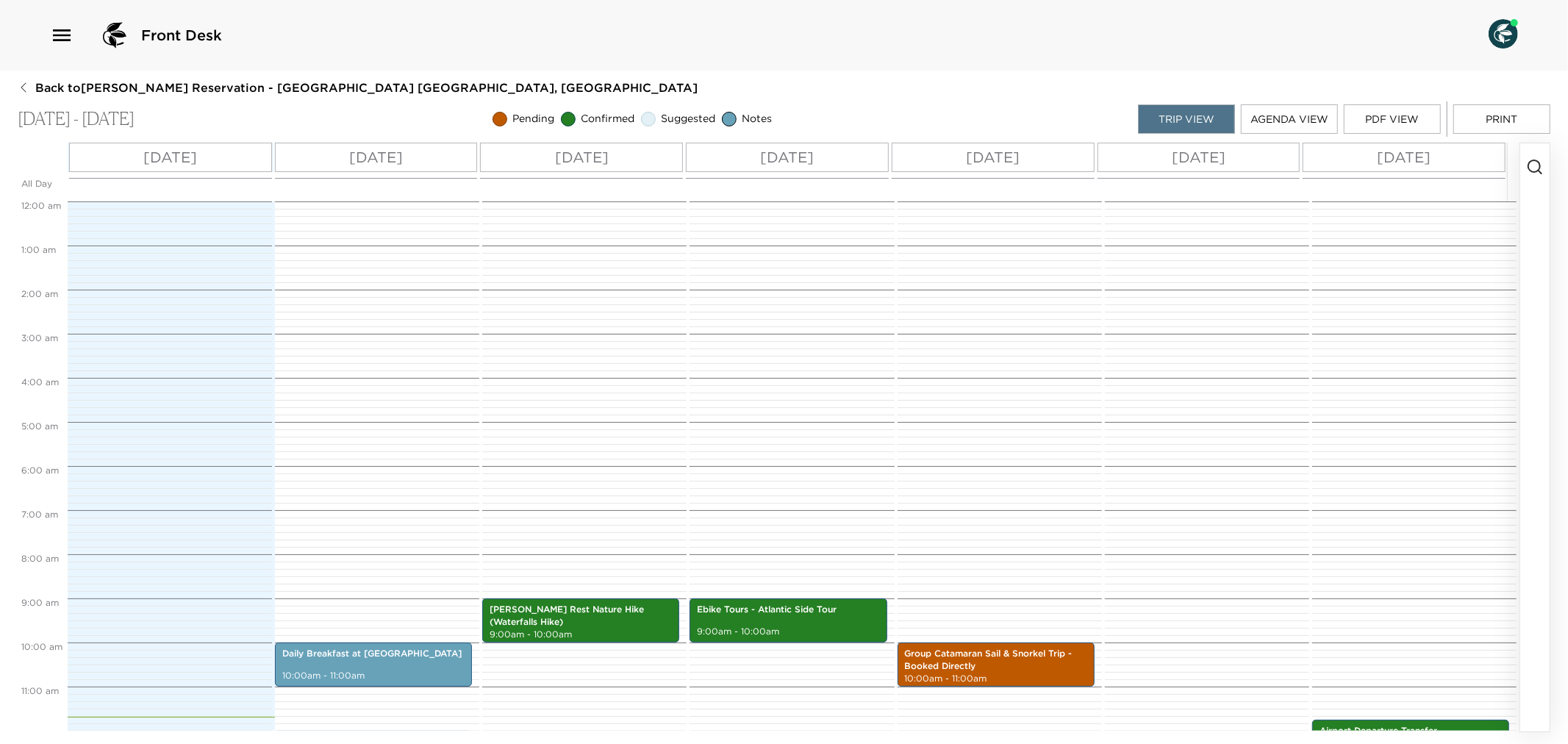
click at [1187, 542] on div "Departure Details Will Be Delivered 4:30pm - 5:30pm" at bounding box center [1205, 730] width 200 height 1058
